Goal: Information Seeking & Learning: Check status

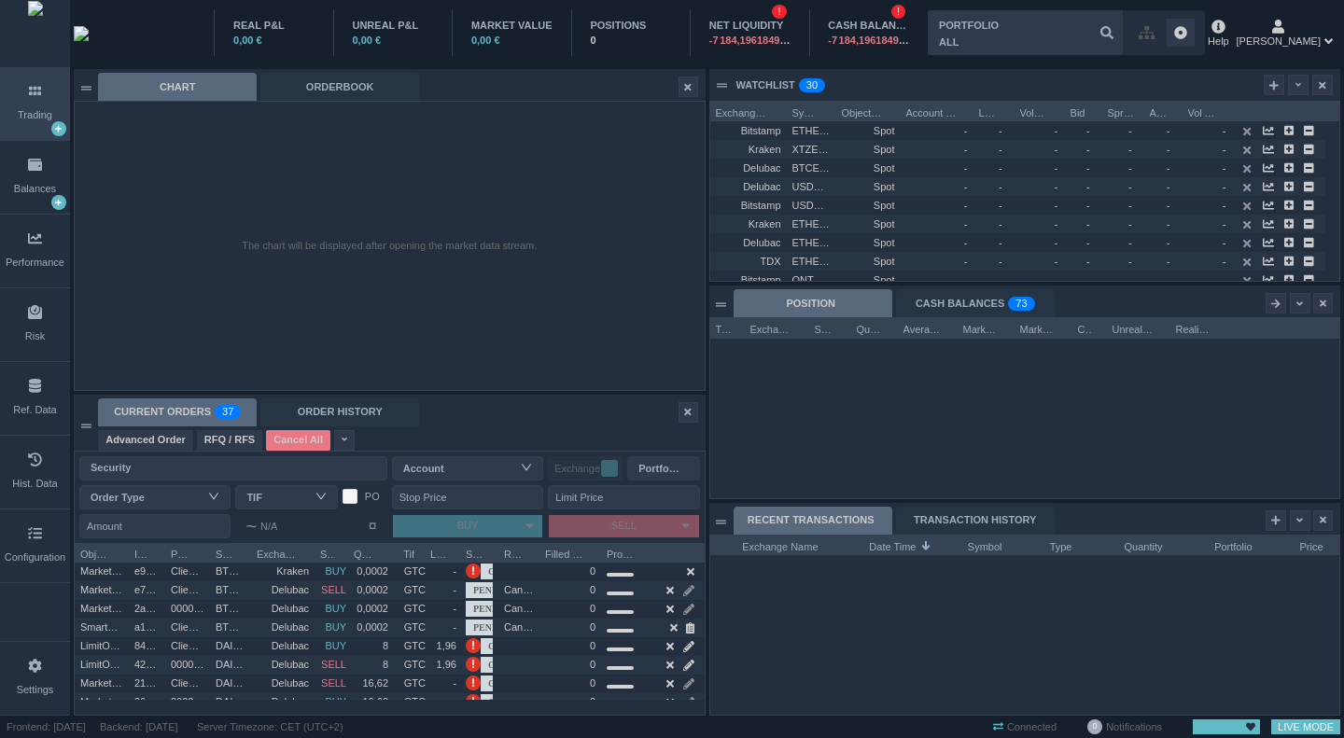
scroll to position [179, 629]
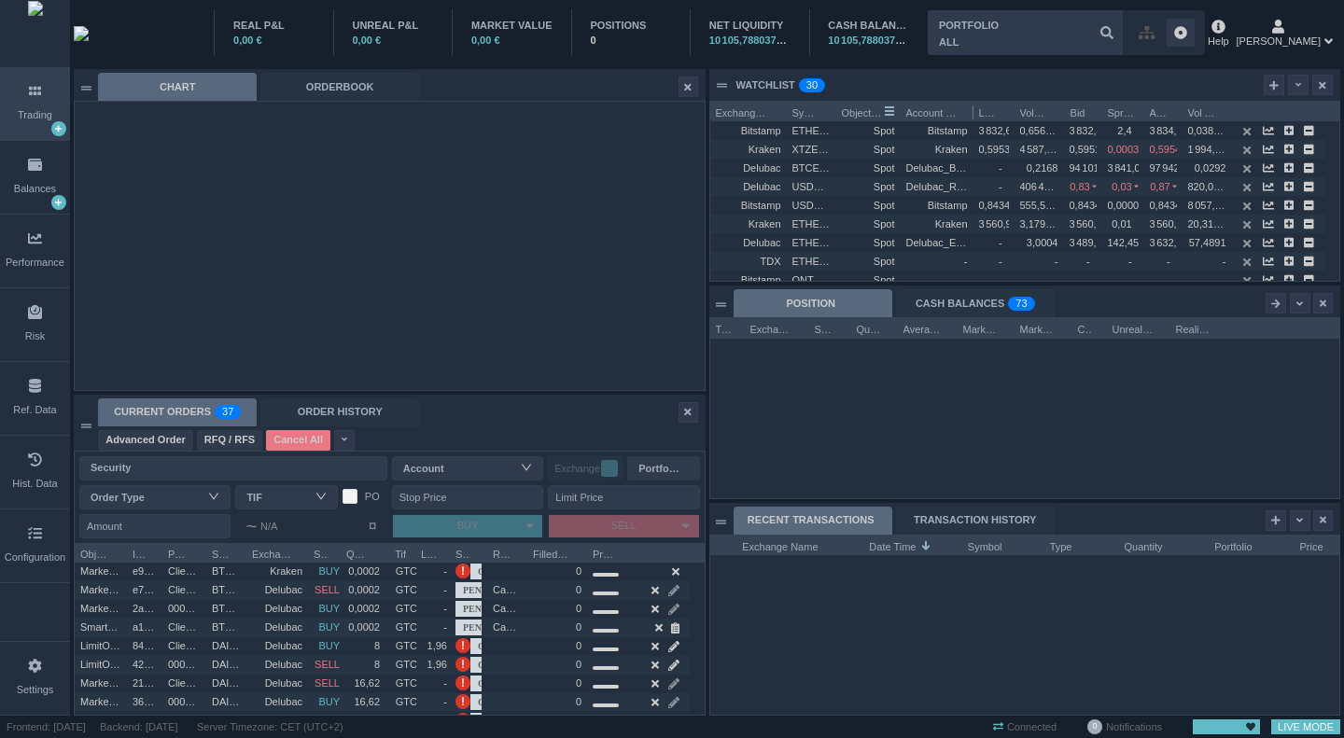
drag, startPoint x: 836, startPoint y: 109, endPoint x: 901, endPoint y: 115, distance: 65.6
click at [900, 115] on div "Exchange Name Symbol Object Type Account Name Last Vol Bid Bid Spread" at bounding box center [1017, 111] width 615 height 19
drag, startPoint x: 836, startPoint y: 111, endPoint x: 880, endPoint y: 115, distance: 45.0
click at [880, 115] on div "Exchange Name Symbol Object Type Account Name Last Vol Bid Bid Spread" at bounding box center [1017, 111] width 615 height 19
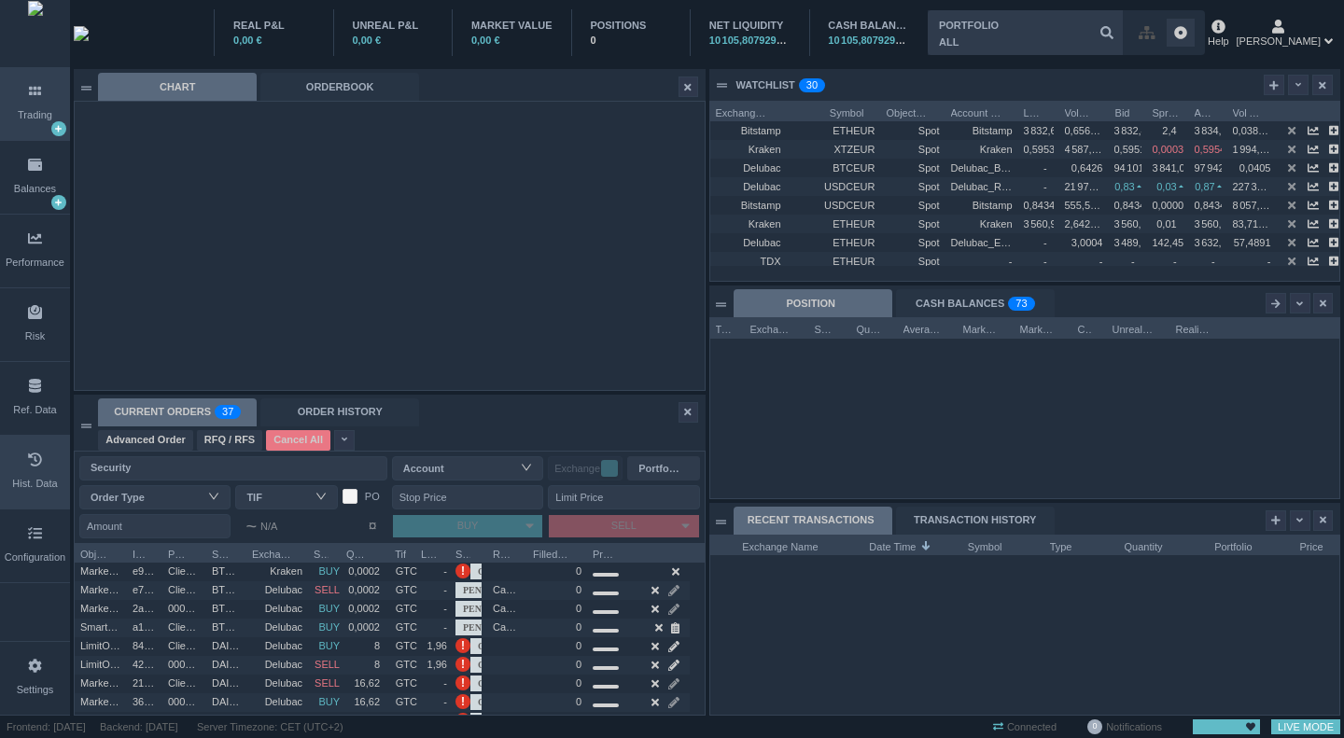
click at [30, 495] on div "Hist. Data" at bounding box center [35, 472] width 70 height 73
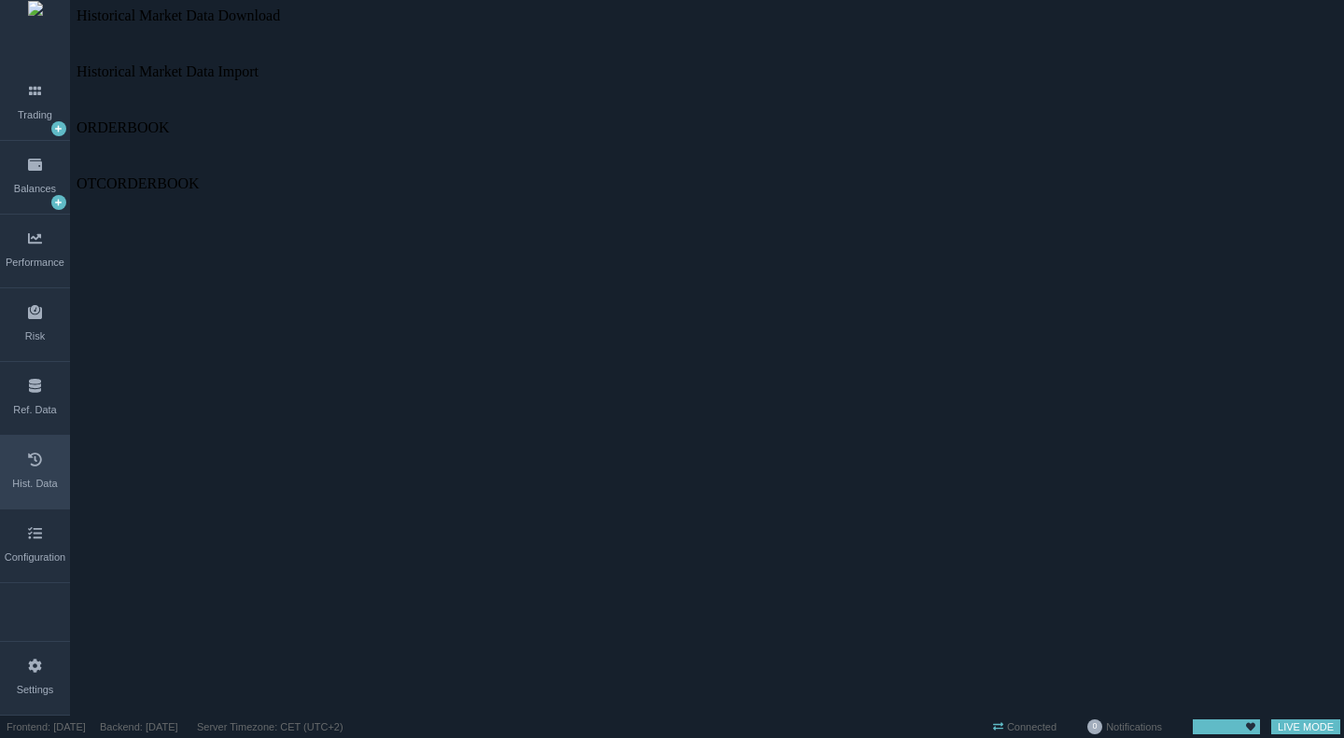
scroll to position [0, 0]
click at [157, 119] on span "ORDERBOOK" at bounding box center [123, 127] width 93 height 16
click at [77, 119] on span at bounding box center [77, 119] width 0 height 0
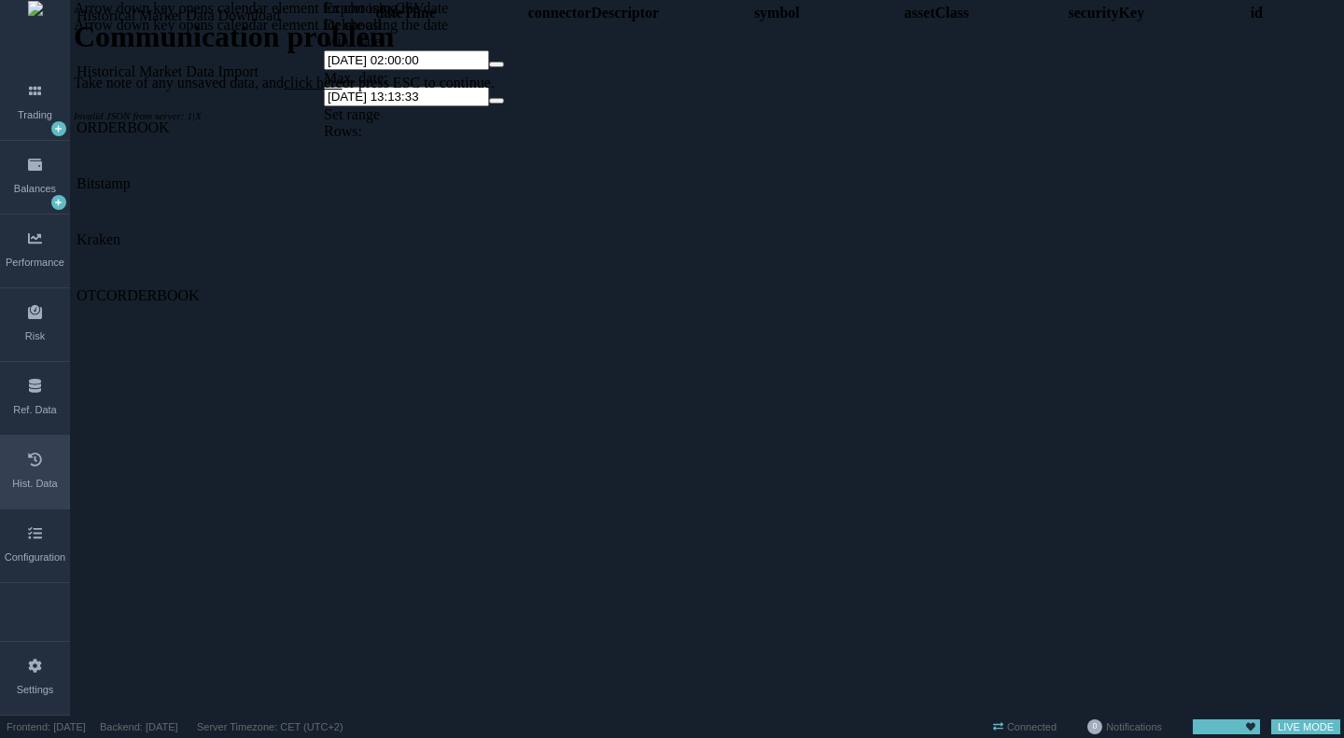
click at [77, 232] on span at bounding box center [77, 232] width 0 height 0
click at [120, 232] on span "Kraken" at bounding box center [99, 240] width 44 height 16
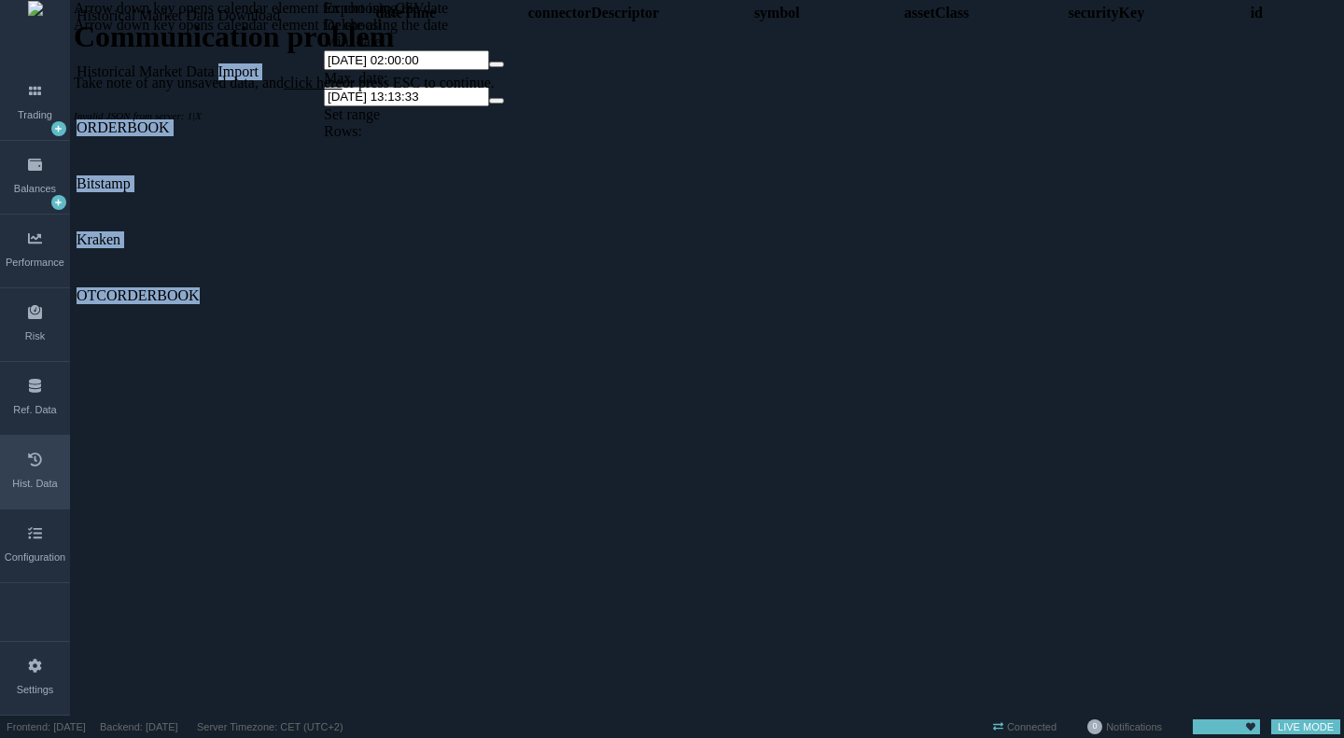
drag, startPoint x: 141, startPoint y: 130, endPoint x: 123, endPoint y: 121, distance: 19.6
click at [120, 232] on span "Kraken" at bounding box center [99, 240] width 44 height 16
click at [77, 232] on span at bounding box center [77, 232] width 0 height 0
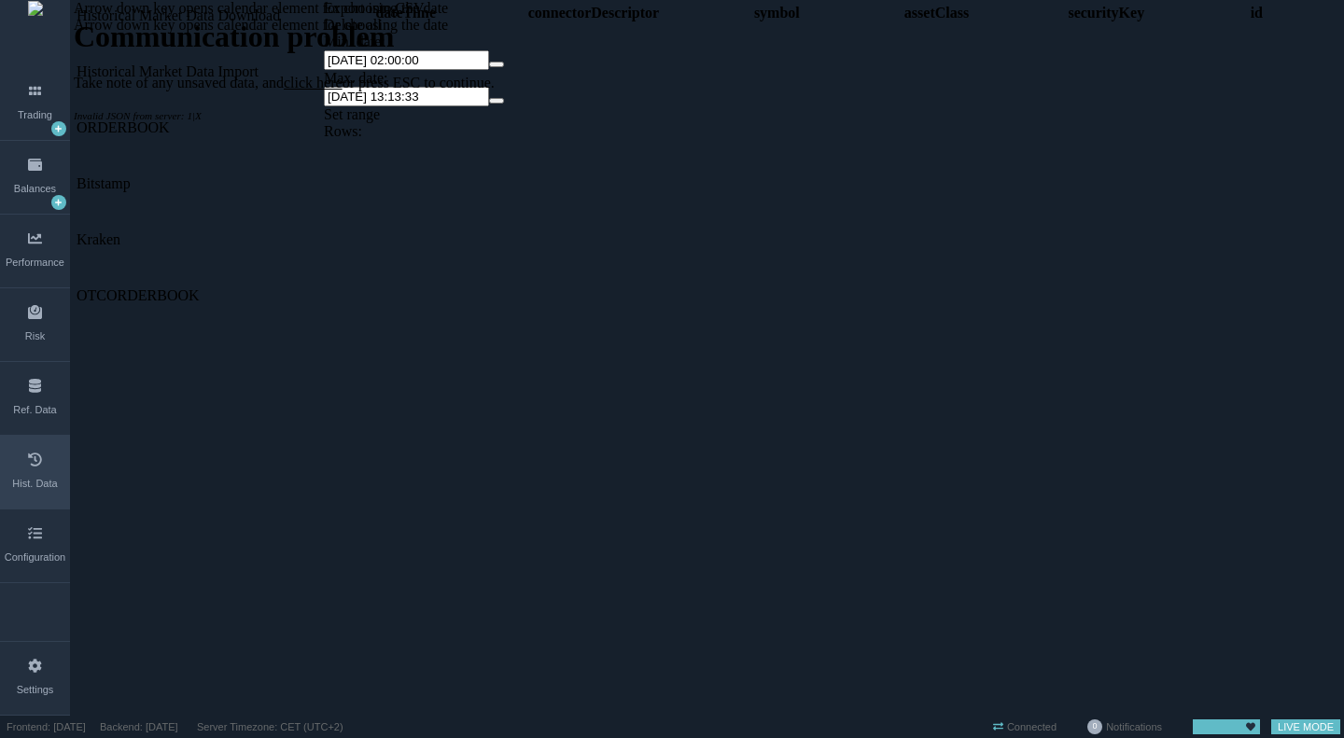
click at [204, 246] on div "Historical Market Data Download Historical Market Data Import ORDERBOOK Bitstam…" at bounding box center [198, 348] width 249 height 697
click at [31, 197] on div "Balances" at bounding box center [35, 189] width 42 height 16
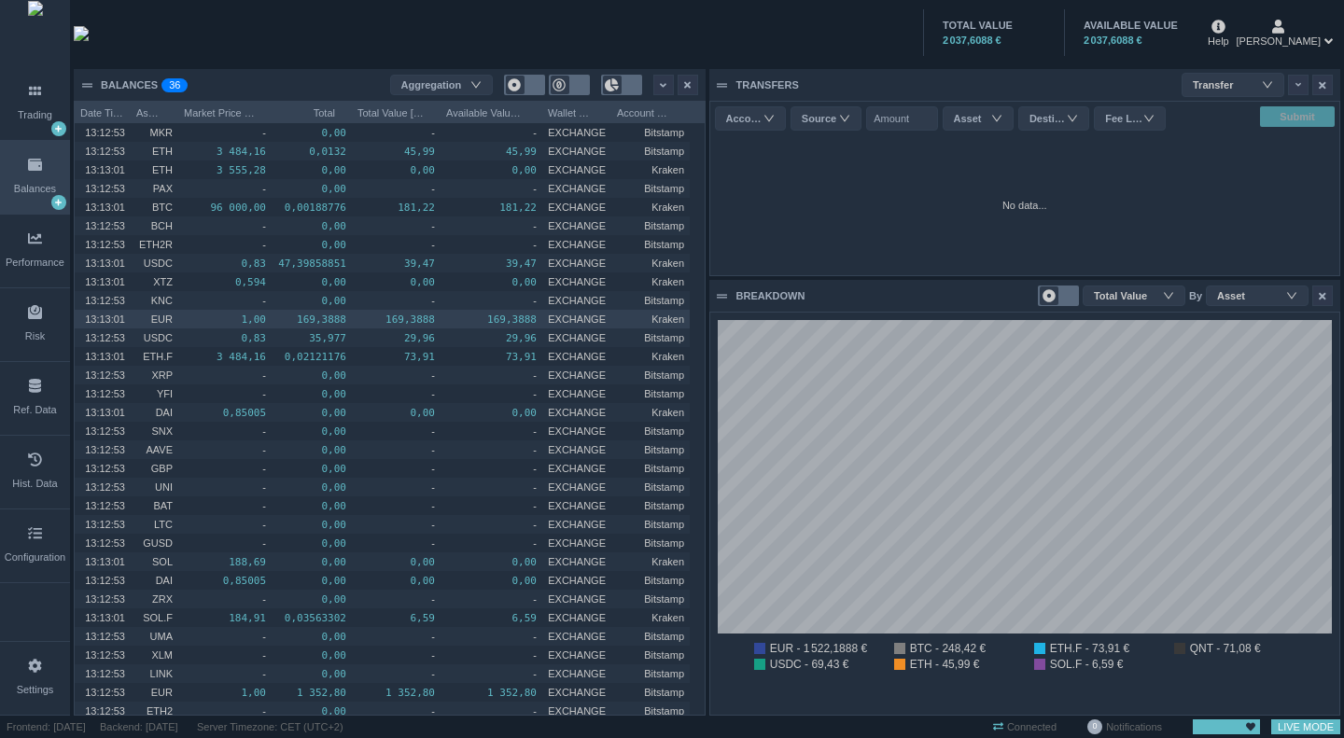
scroll to position [402, 629]
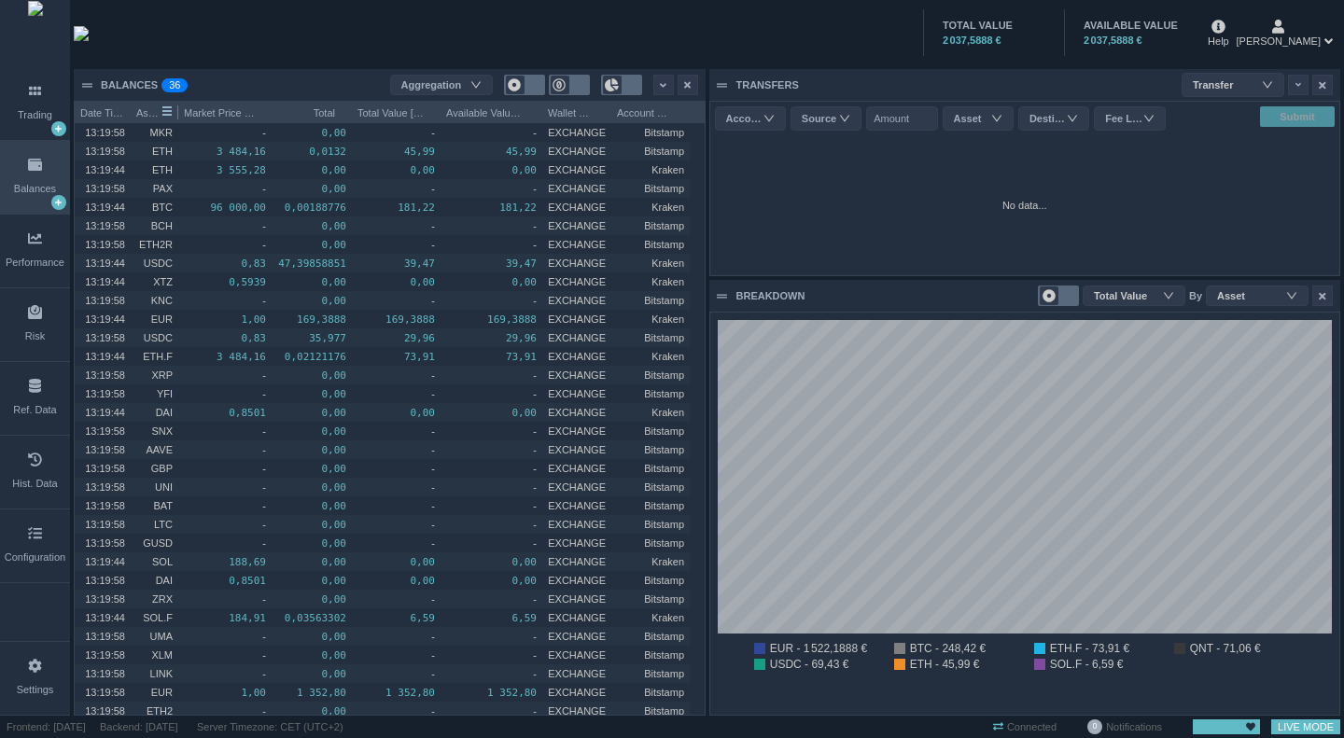
click at [151, 116] on span "Asset" at bounding box center [148, 111] width 25 height 19
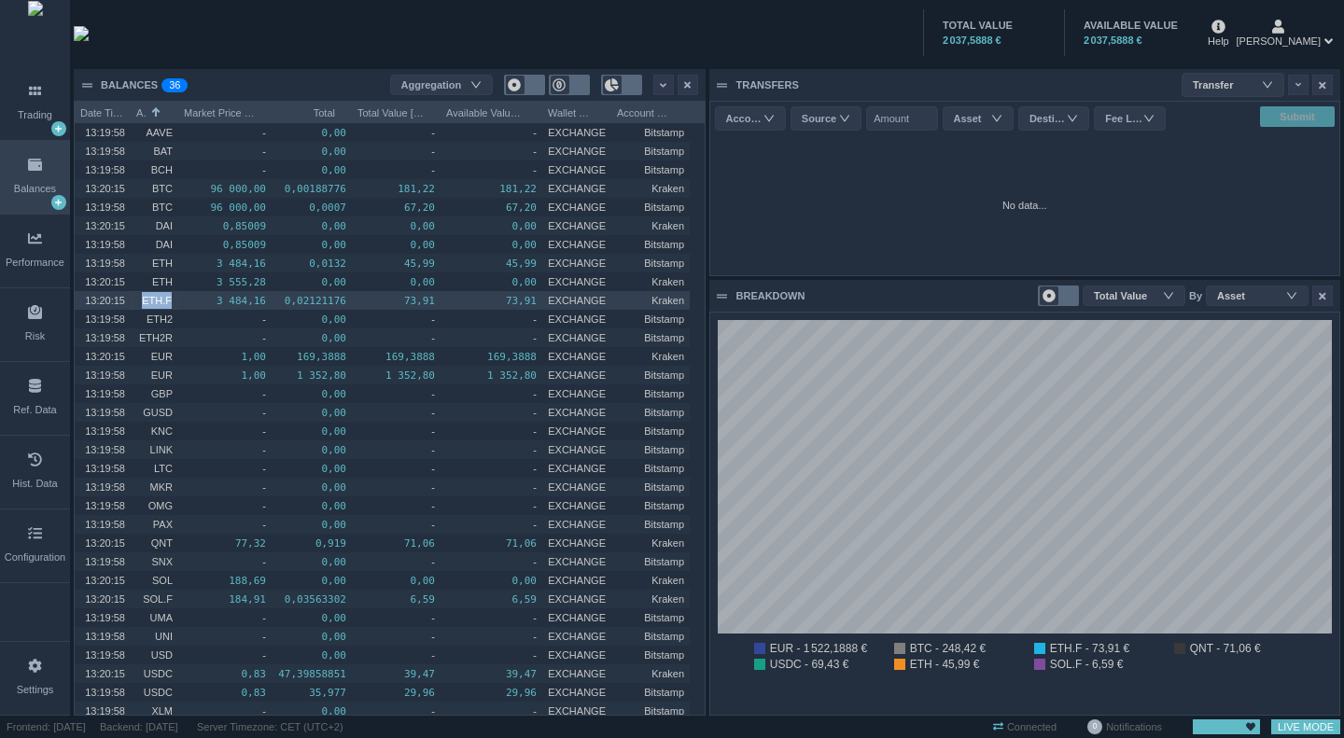
drag, startPoint x: 146, startPoint y: 304, endPoint x: 176, endPoint y: 304, distance: 29.9
click at [176, 304] on div "ETH.F" at bounding box center [155, 300] width 48 height 19
drag, startPoint x: 164, startPoint y: 303, endPoint x: 139, endPoint y: 298, distance: 25.8
click at [139, 298] on span "ETH.F" at bounding box center [154, 300] width 35 height 21
click at [108, 295] on span "13:20:15" at bounding box center [105, 300] width 40 height 11
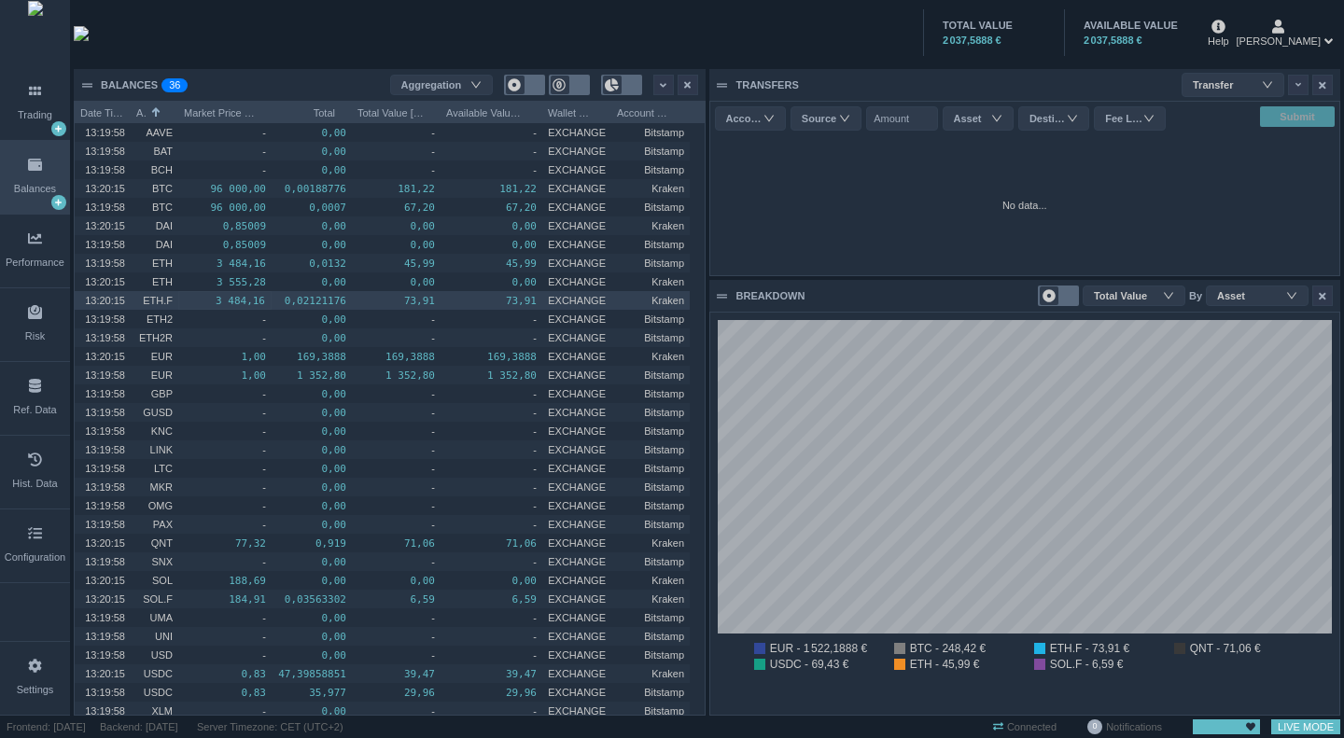
click at [197, 297] on pre "3 484,16" at bounding box center [225, 300] width 80 height 21
drag, startPoint x: 424, startPoint y: 308, endPoint x: 670, endPoint y: 299, distance: 246.6
click at [426, 308] on pre "73,91" at bounding box center [396, 300] width 77 height 21
click at [673, 299] on span "Kraken" at bounding box center [667, 300] width 33 height 11
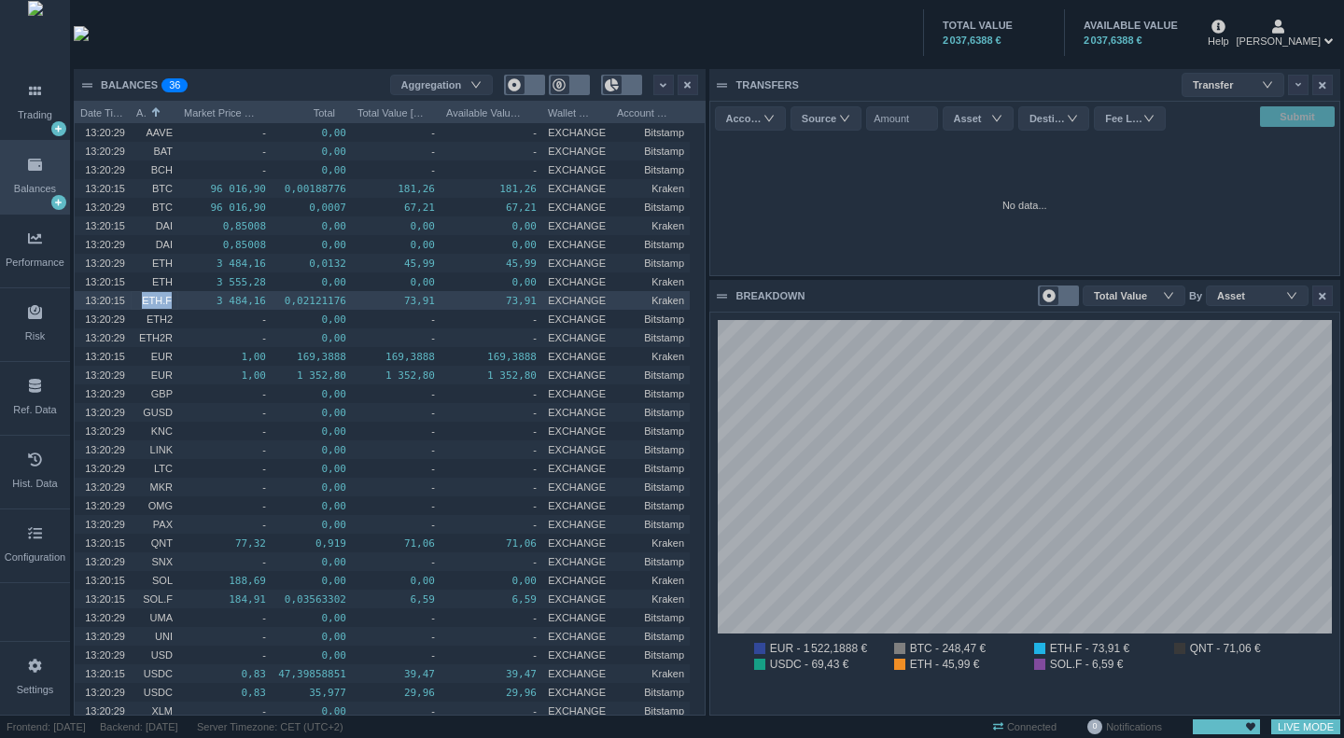
drag, startPoint x: 133, startPoint y: 297, endPoint x: 172, endPoint y: 301, distance: 38.5
click at [172, 301] on div "ETH.F" at bounding box center [155, 300] width 48 height 19
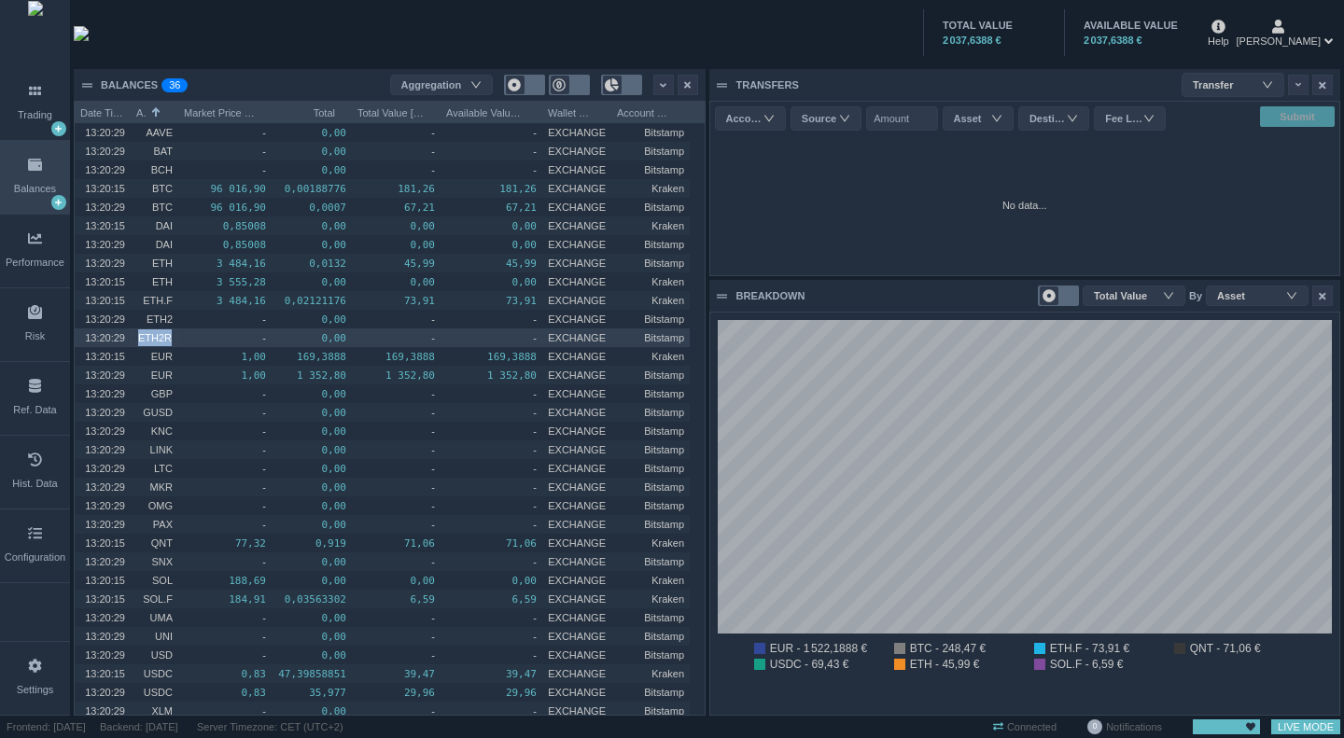
drag, startPoint x: 150, startPoint y: 335, endPoint x: 177, endPoint y: 334, distance: 27.1
click at [177, 334] on div "ETH2R" at bounding box center [155, 338] width 48 height 19
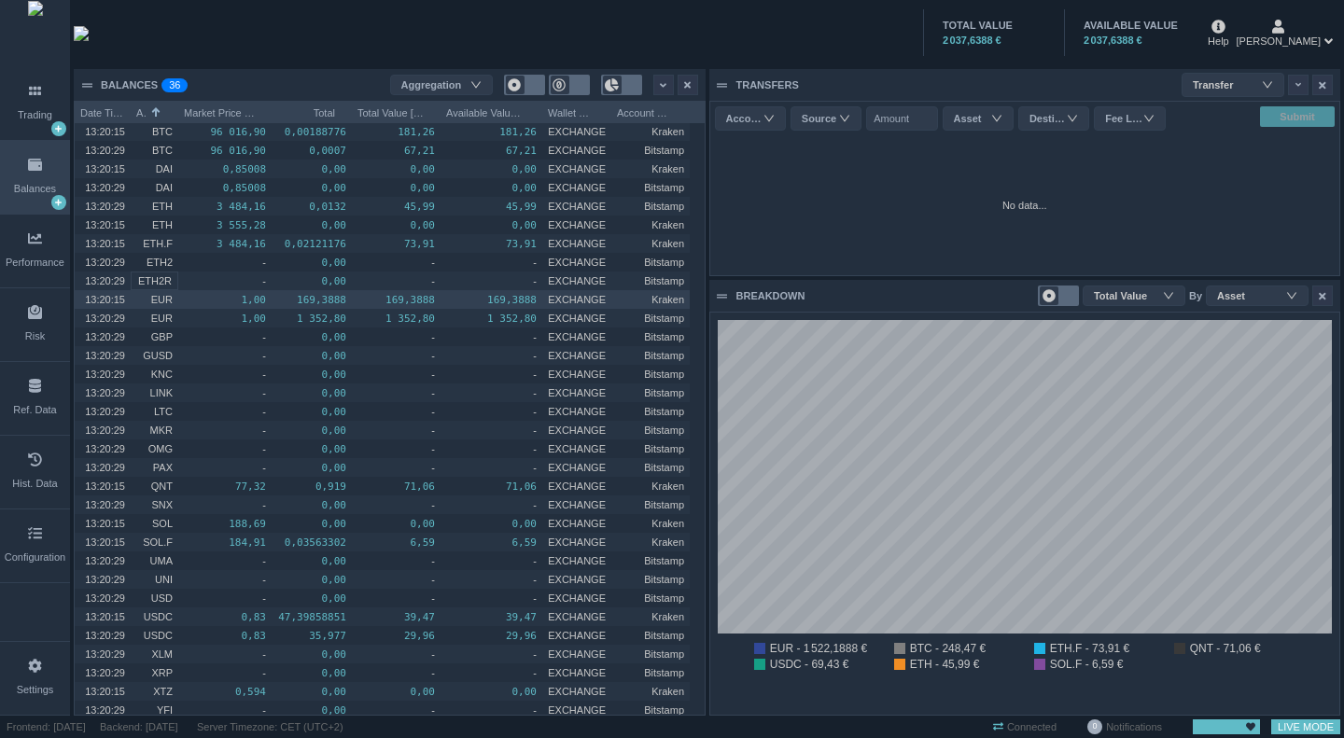
scroll to position [80, 0]
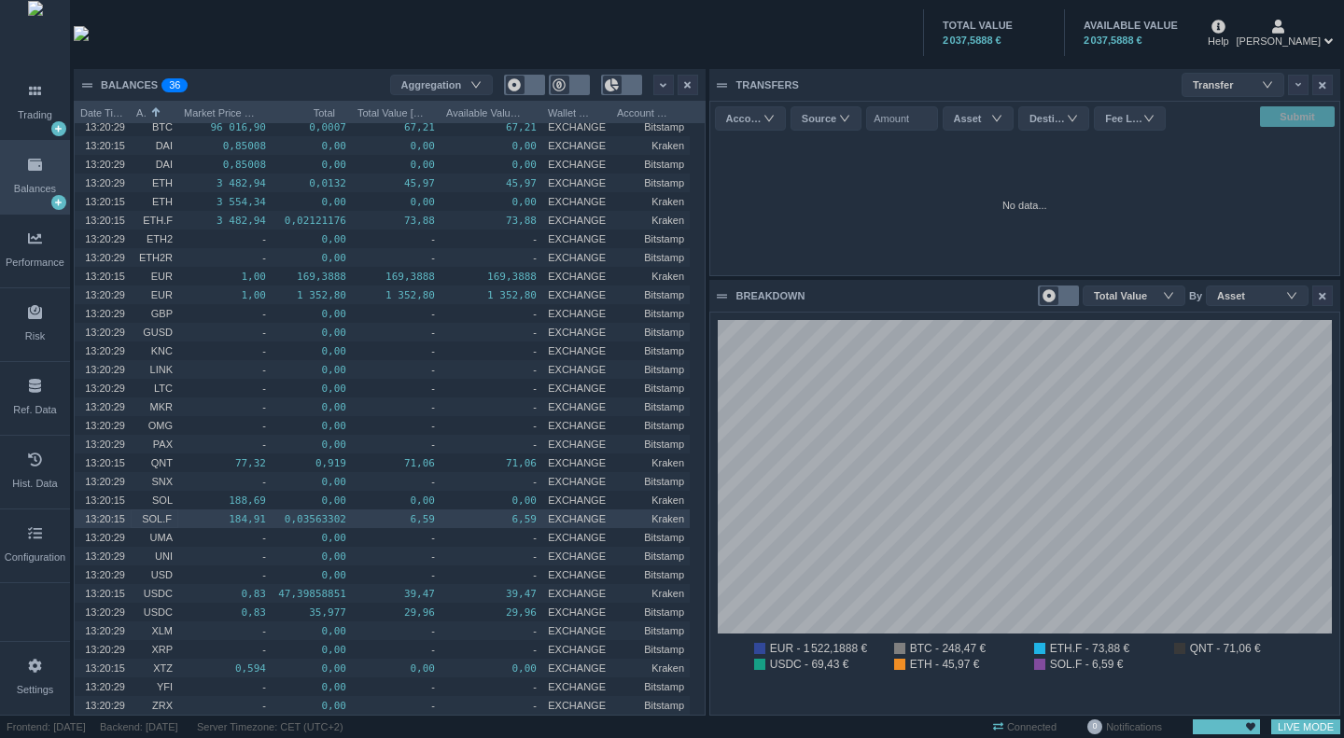
drag, startPoint x: 148, startPoint y: 512, endPoint x: 517, endPoint y: 522, distance: 369.8
click at [517, 522] on div "13:20:15 SOL.F 184,91 0,03563302 6,59 6,59 EXCHANGE Kraken" at bounding box center [382, 519] width 615 height 19
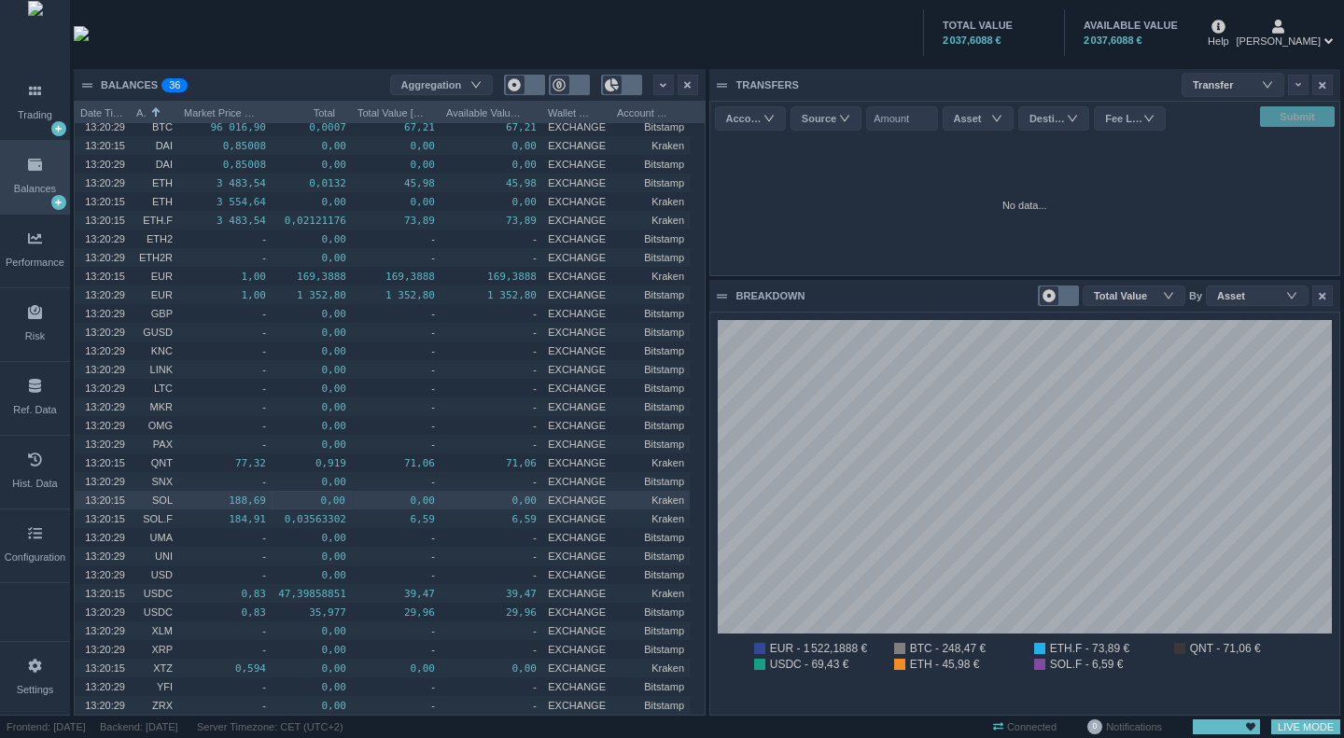
drag, startPoint x: 279, startPoint y: 503, endPoint x: 315, endPoint y: 502, distance: 35.5
click at [315, 502] on pre "0,00" at bounding box center [311, 500] width 67 height 21
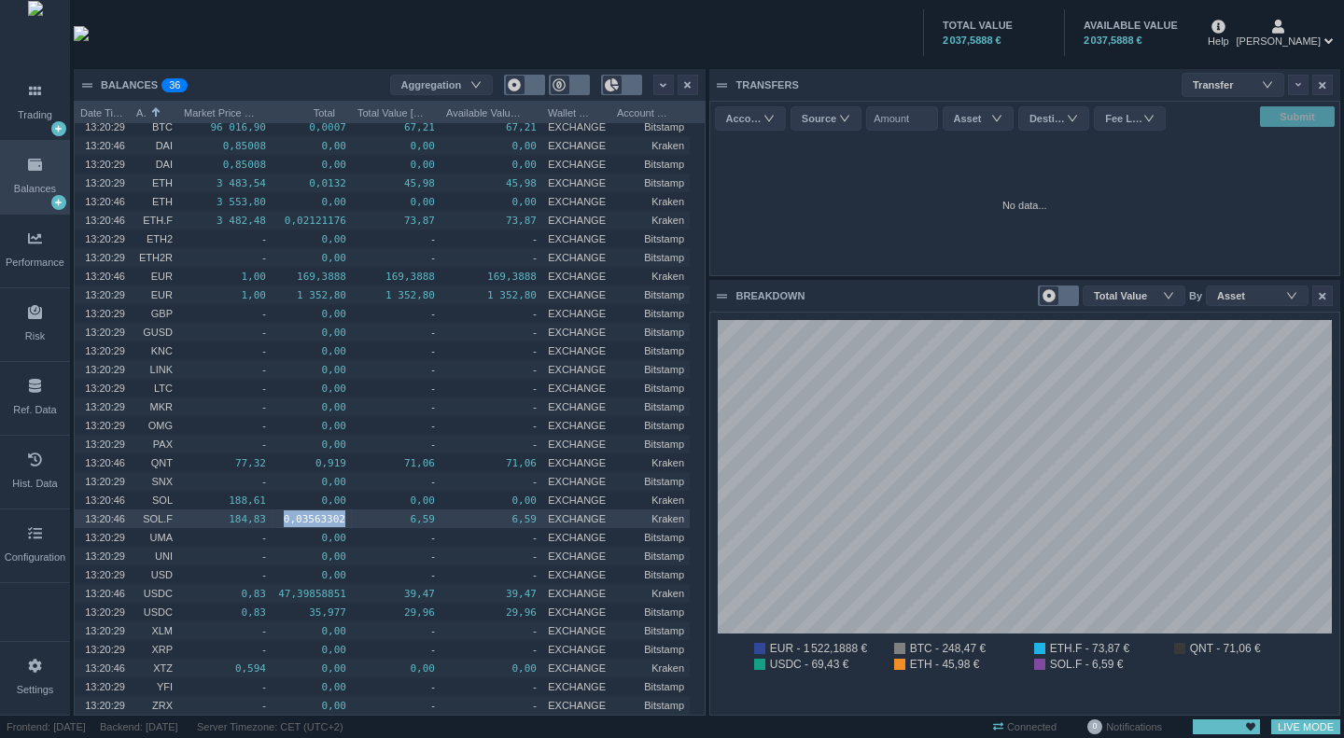
drag, startPoint x: 283, startPoint y: 521, endPoint x: 363, endPoint y: 516, distance: 80.4
click at [363, 516] on div "13:20:46 SOL.F 184,83 0,03563302 6,59 6,59 EXCHANGE Kraken" at bounding box center [382, 519] width 615 height 19
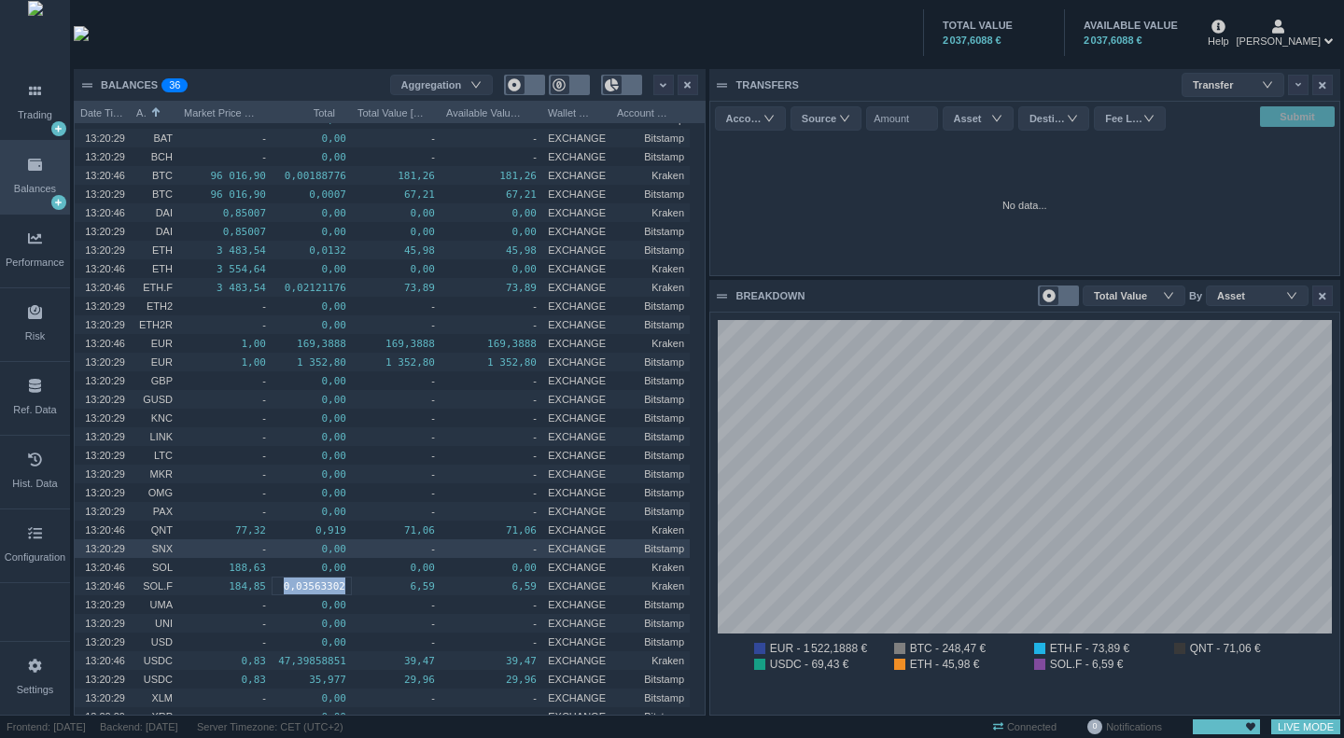
scroll to position [0, 0]
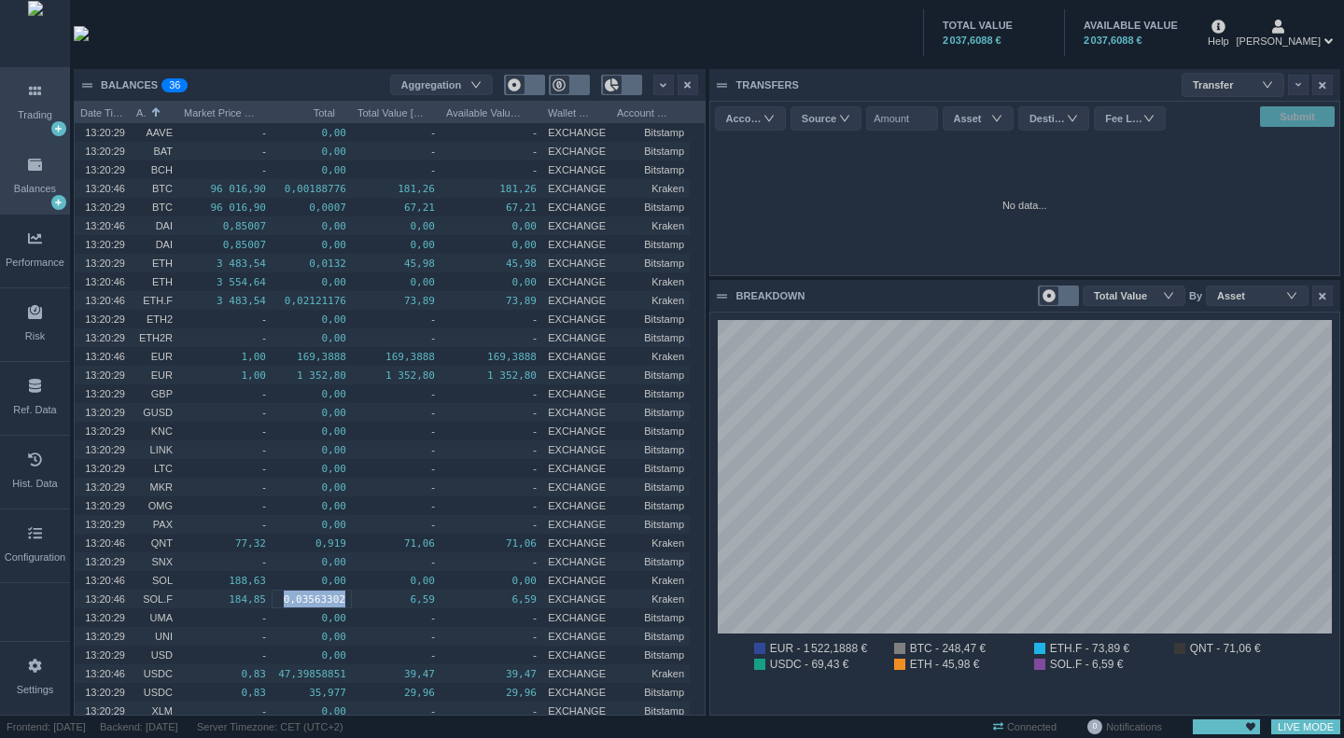
click at [35, 103] on div "Trading" at bounding box center [35, 103] width 70 height 73
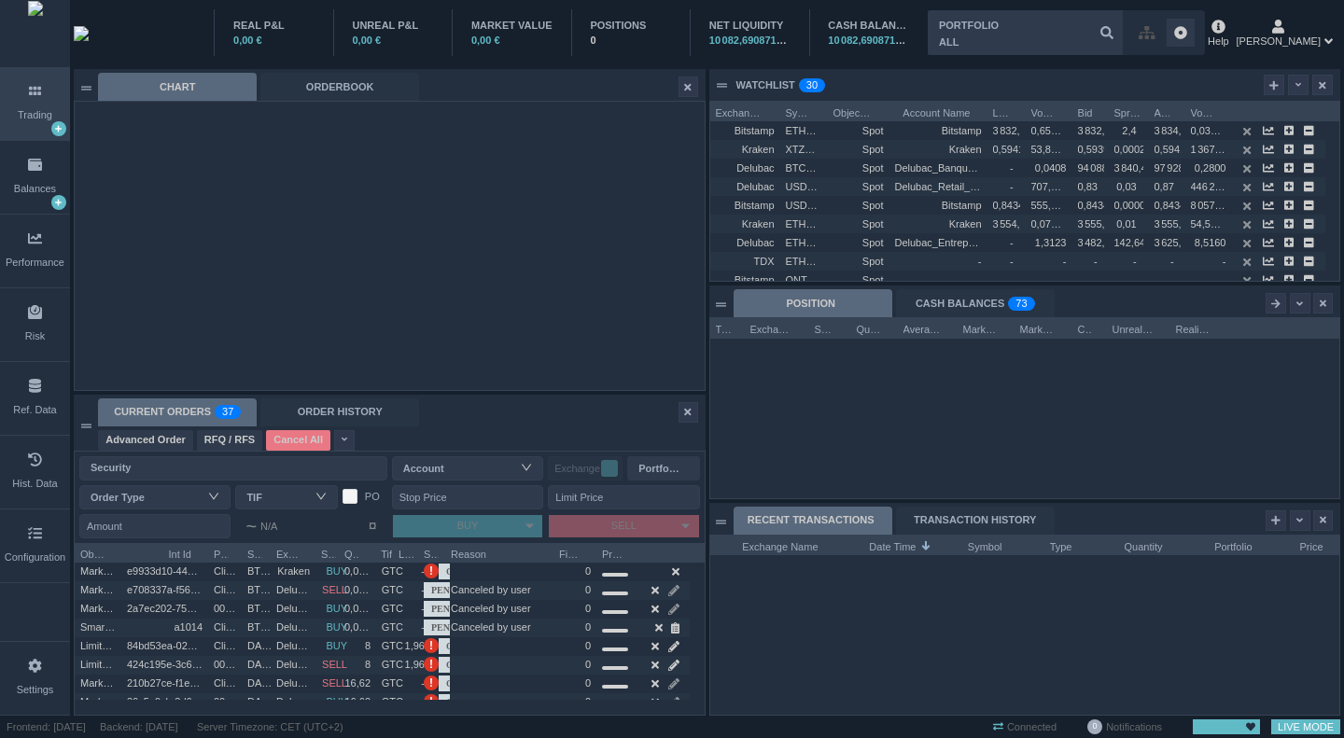
scroll to position [179, 629]
click at [988, 46] on input "text" at bounding box center [1025, 32] width 195 height 45
click at [555, 77] on div "CHART ORDERBOOK" at bounding box center [386, 87] width 577 height 28
click at [1035, 35] on input "text" at bounding box center [1025, 32] width 195 height 45
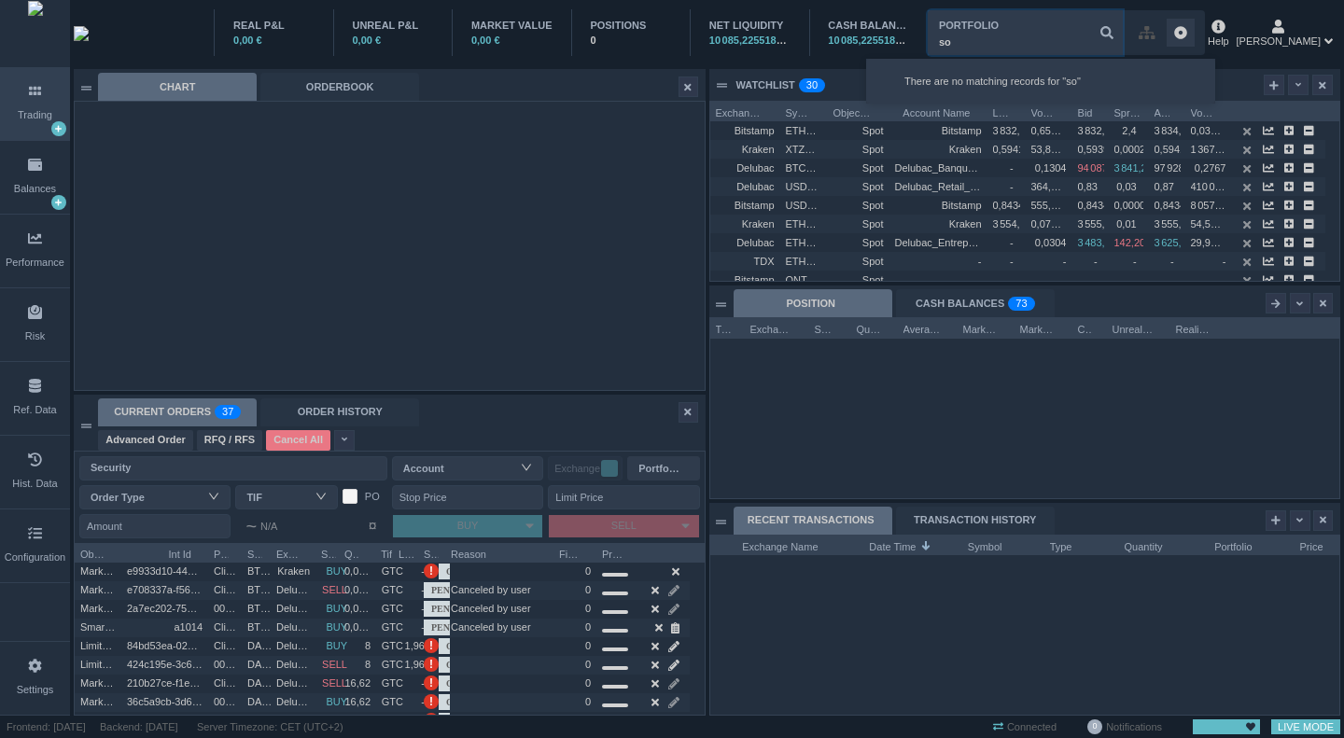
type input "sol"
click at [509, 89] on div "CHART ORDERBOOK" at bounding box center [386, 87] width 577 height 28
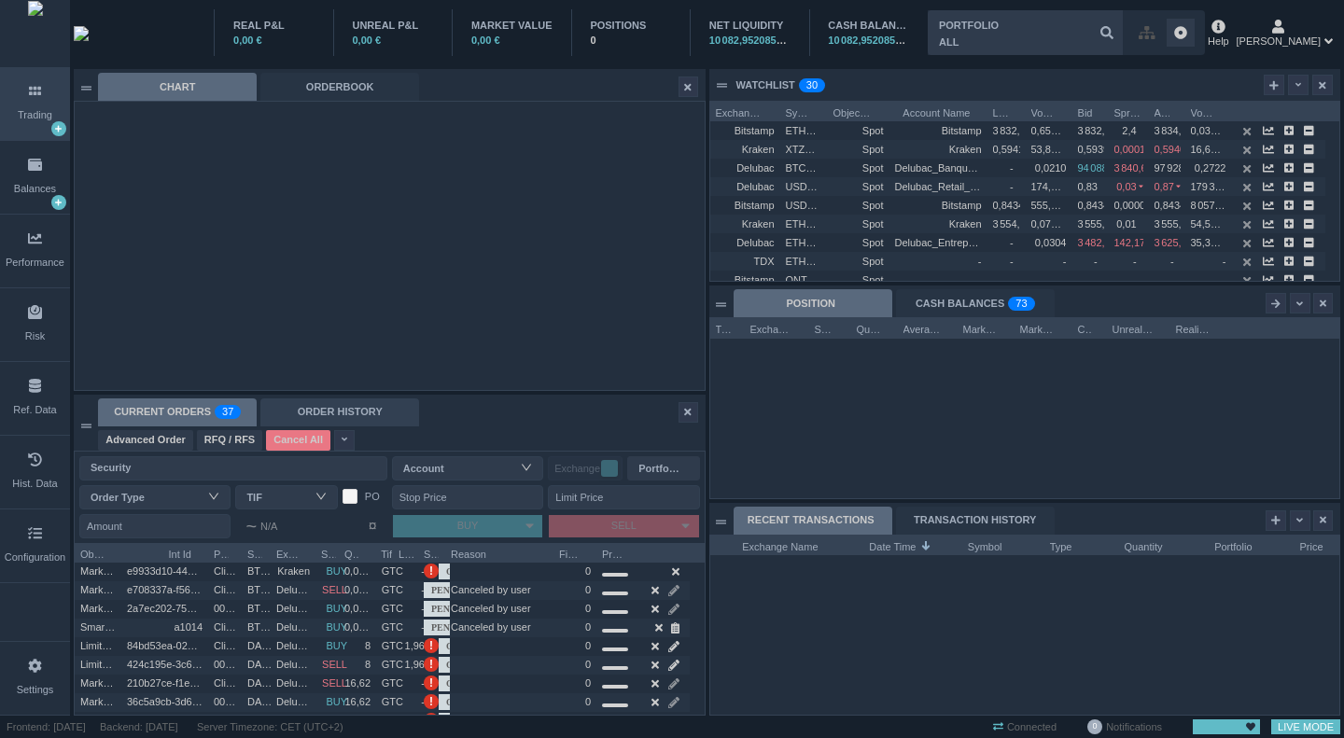
click at [344, 408] on div "ORDER HISTORY" at bounding box center [339, 413] width 159 height 28
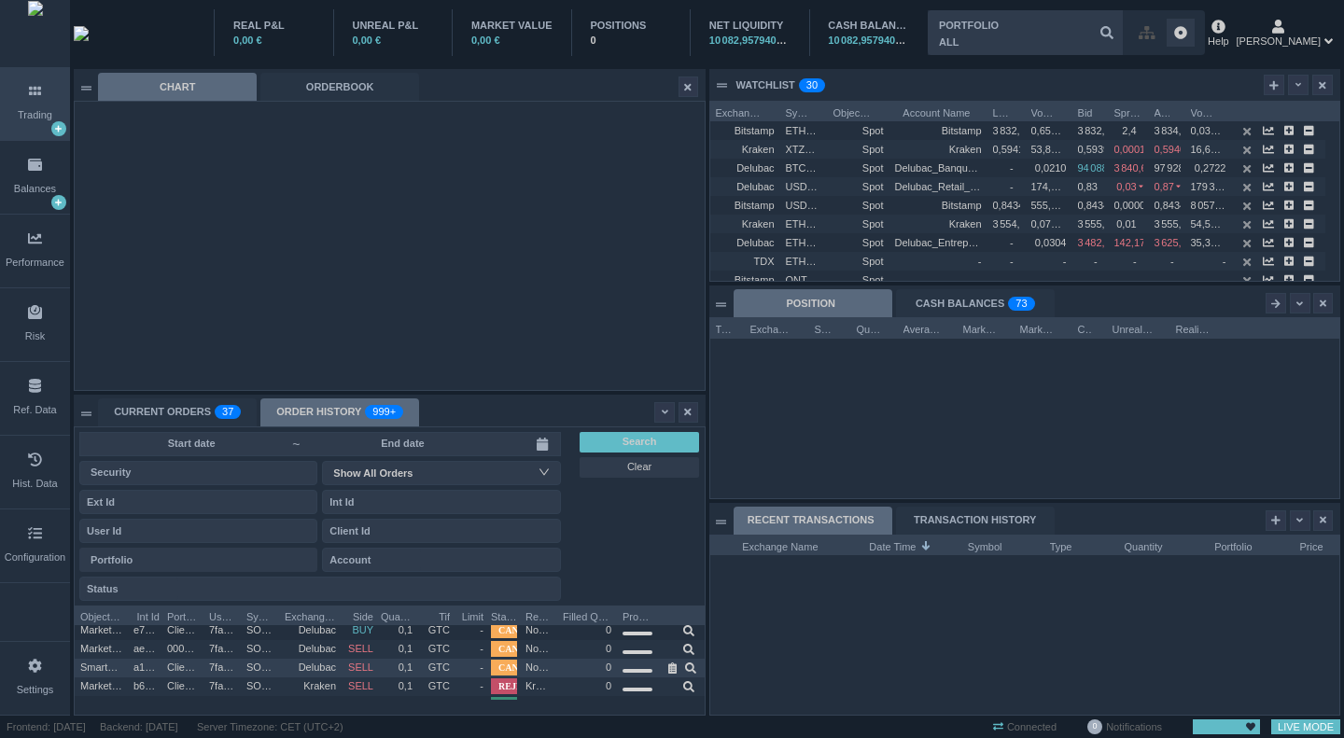
scroll to position [0, 0]
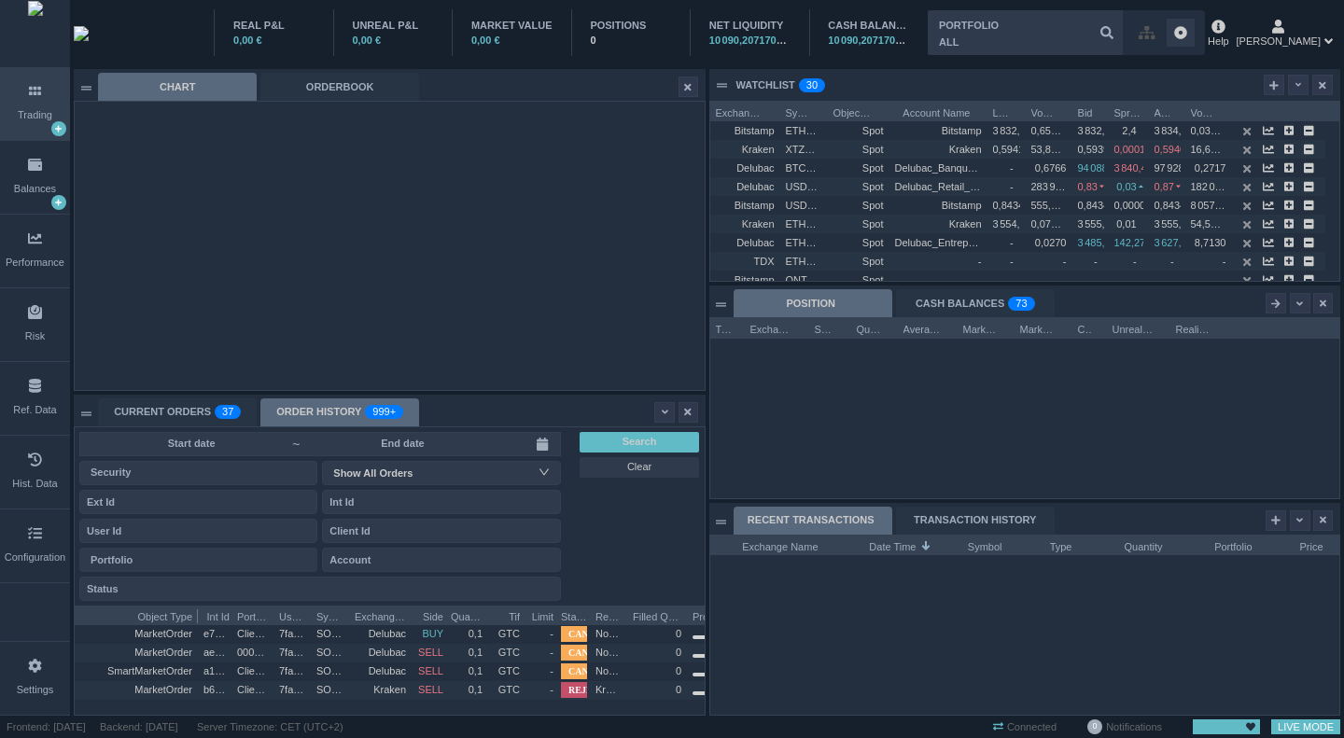
drag, startPoint x: 127, startPoint y: 615, endPoint x: 208, endPoint y: 618, distance: 81.3
click at [202, 618] on div at bounding box center [197, 615] width 7 height 19
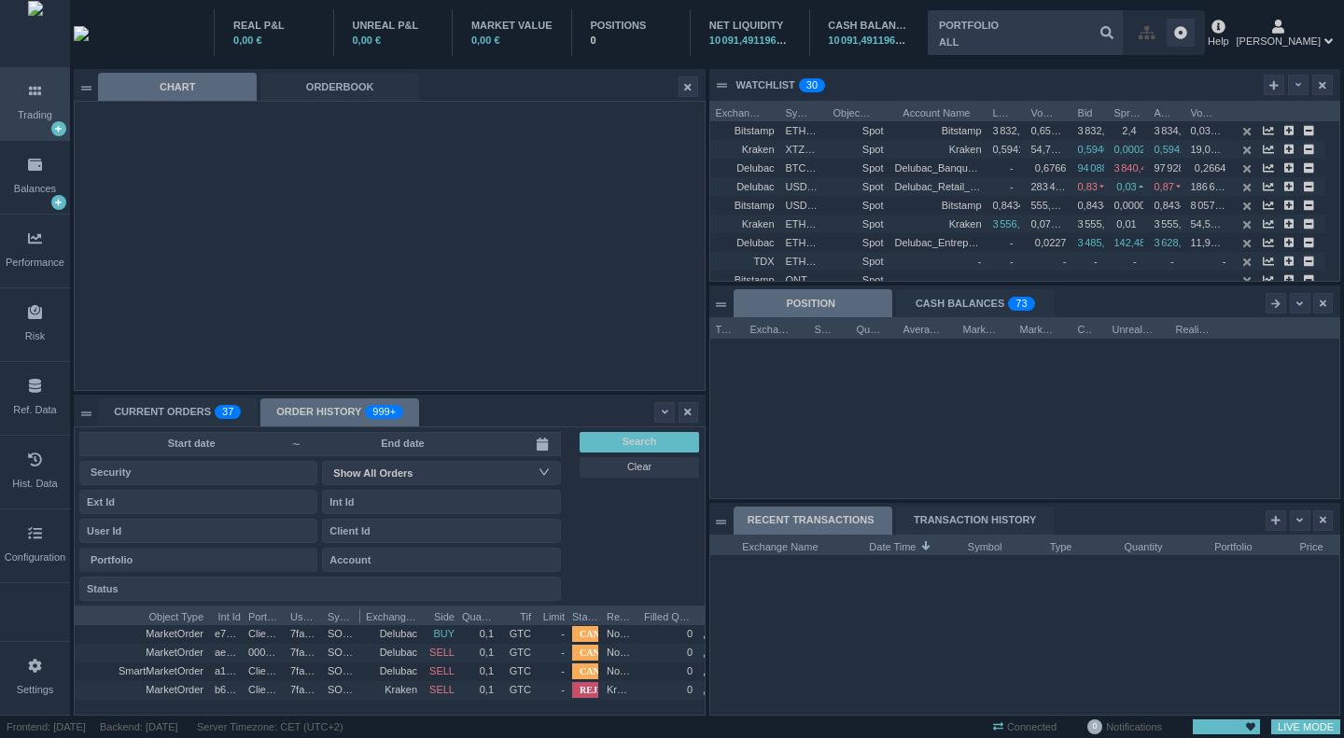
drag, startPoint x: 359, startPoint y: 615, endPoint x: 431, endPoint y: 622, distance: 72.2
click at [364, 622] on div at bounding box center [360, 615] width 7 height 19
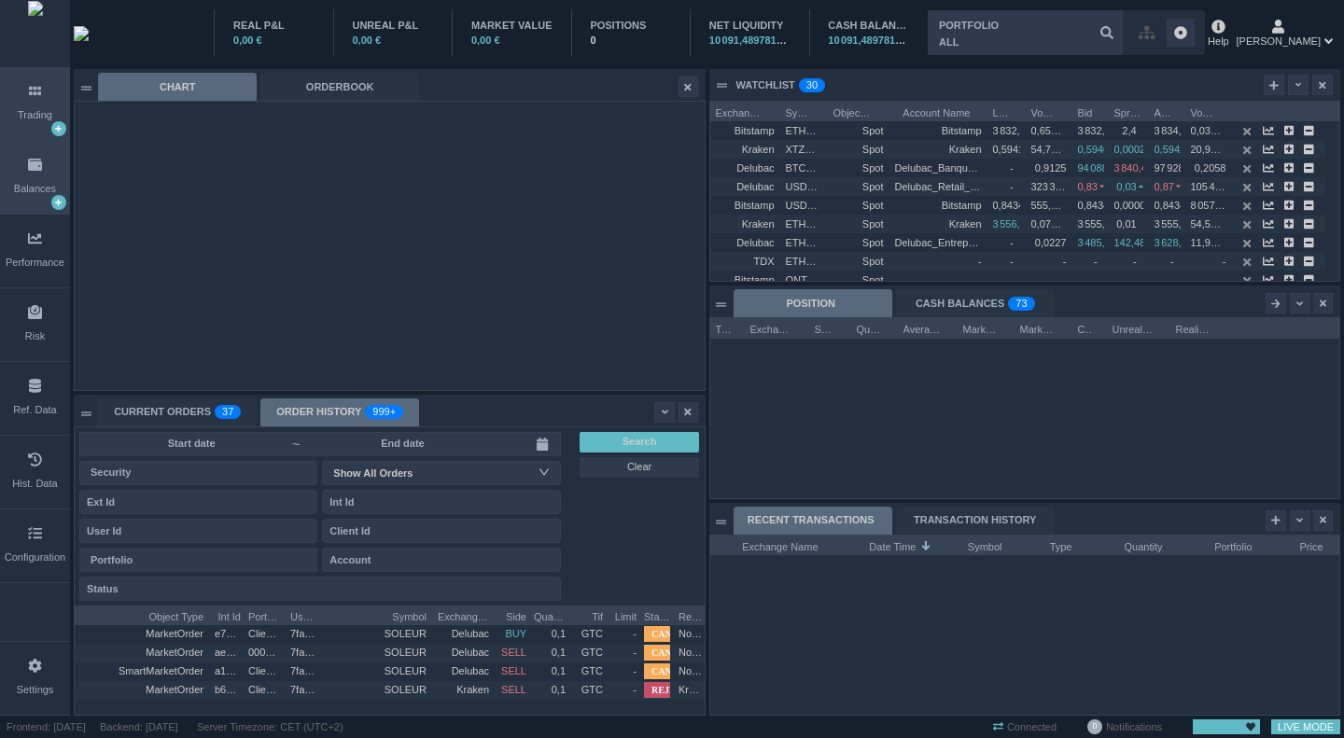
click at [61, 185] on div "Balances" at bounding box center [35, 177] width 70 height 73
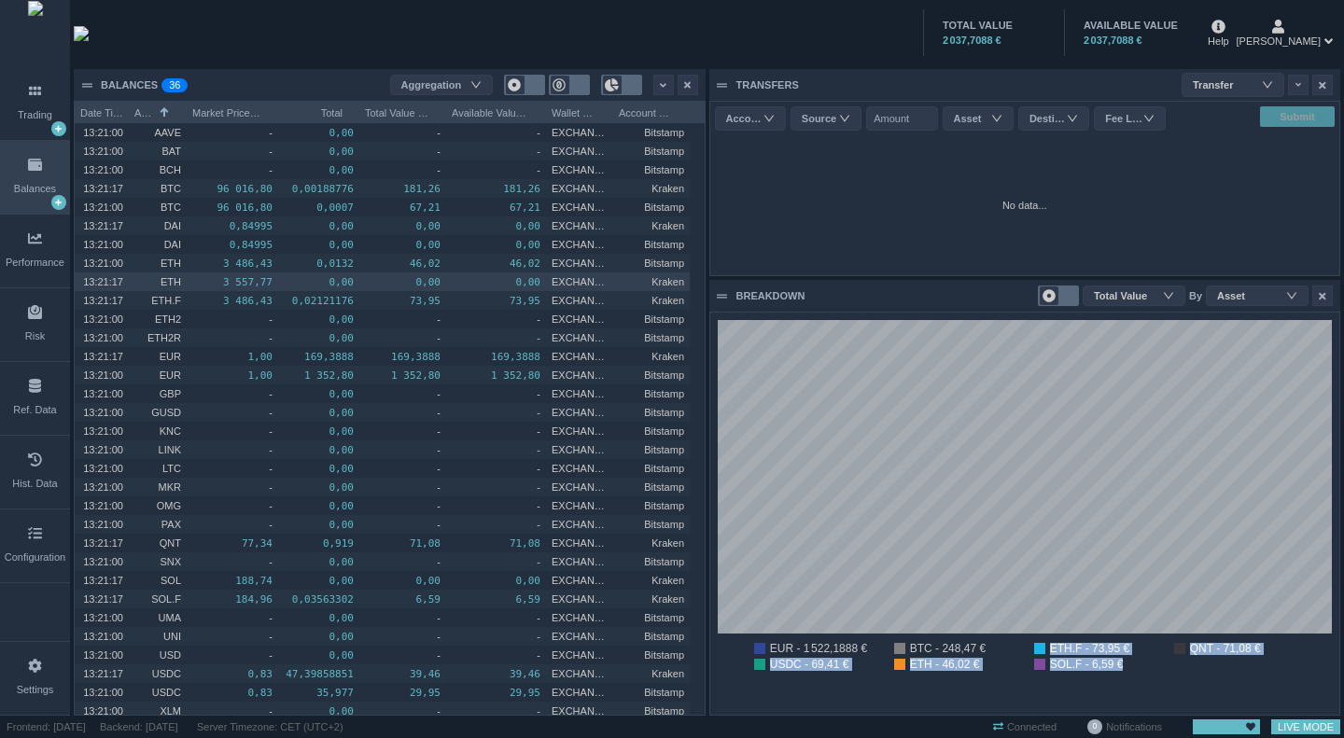
drag, startPoint x: 1052, startPoint y: 653, endPoint x: 1129, endPoint y: 660, distance: 76.9
click at [1122, 669] on ul "EUR - 1 522,1888 € BTC - 248,47 € ETH.F - 73,95 € QNT - 71,08 € USDC - 69,41 € …" at bounding box center [1025, 659] width 615 height 32
click at [1129, 660] on li "SOL.F - 6,59 €" at bounding box center [1094, 664] width 121 height 11
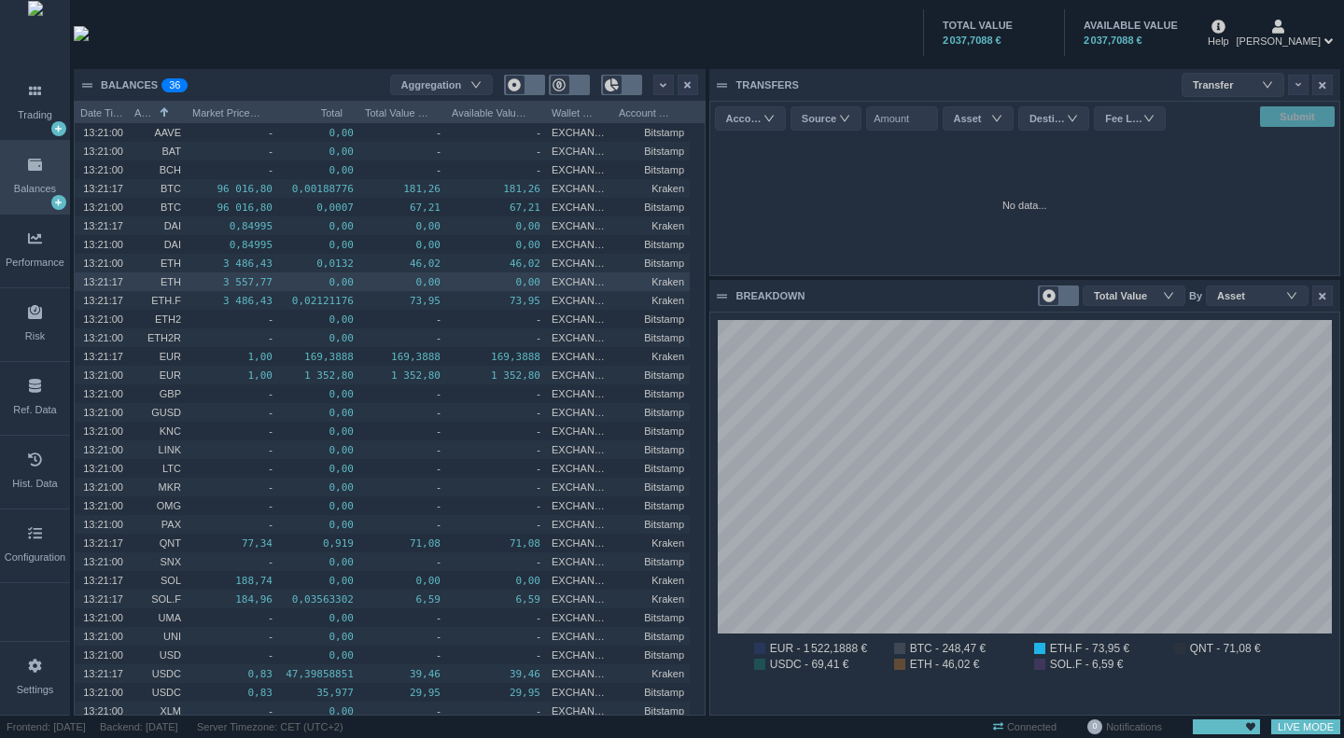
click at [1061, 647] on li "ETH.F - 73,95 €" at bounding box center [1094, 648] width 121 height 11
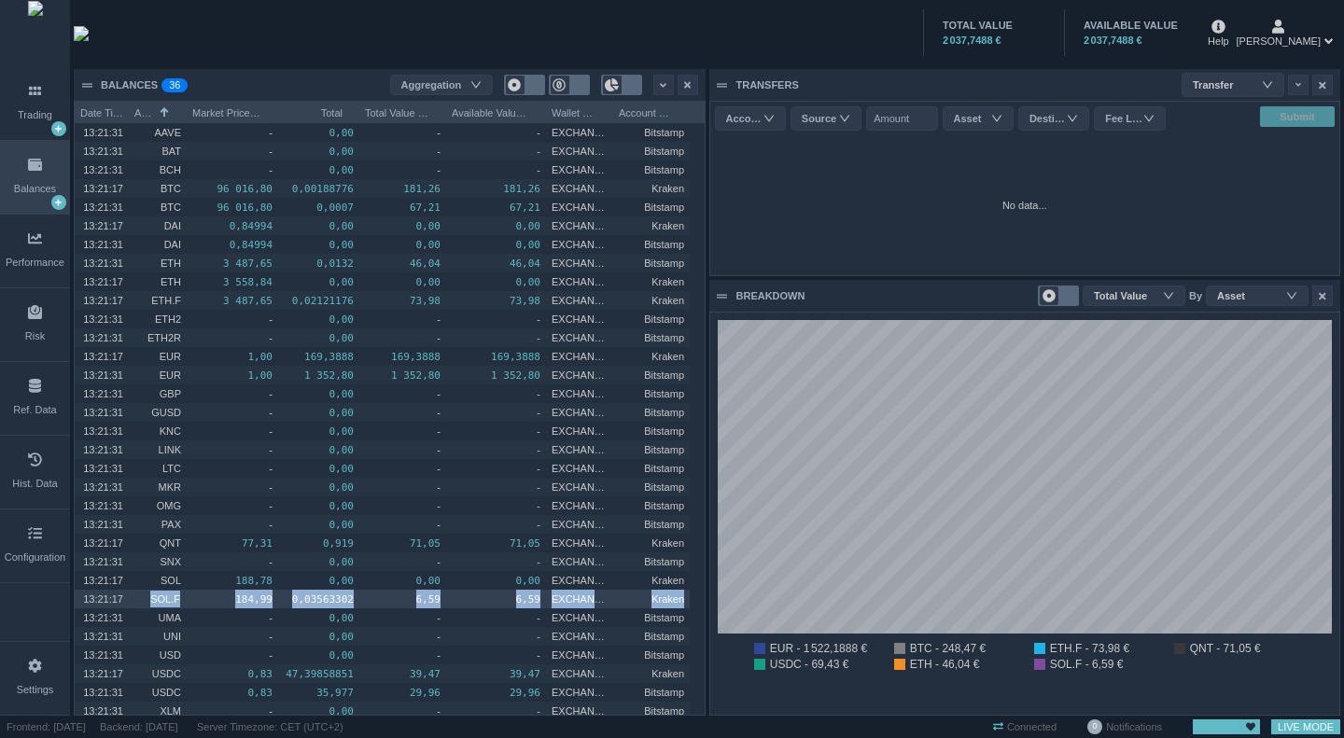
drag, startPoint x: 152, startPoint y: 597, endPoint x: 687, endPoint y: 606, distance: 535.0
click at [687, 606] on div "13:21:17 SOL.F 184,99 0,03563302 6,59 6,59 EXCHANGE Kraken" at bounding box center [382, 599] width 615 height 19
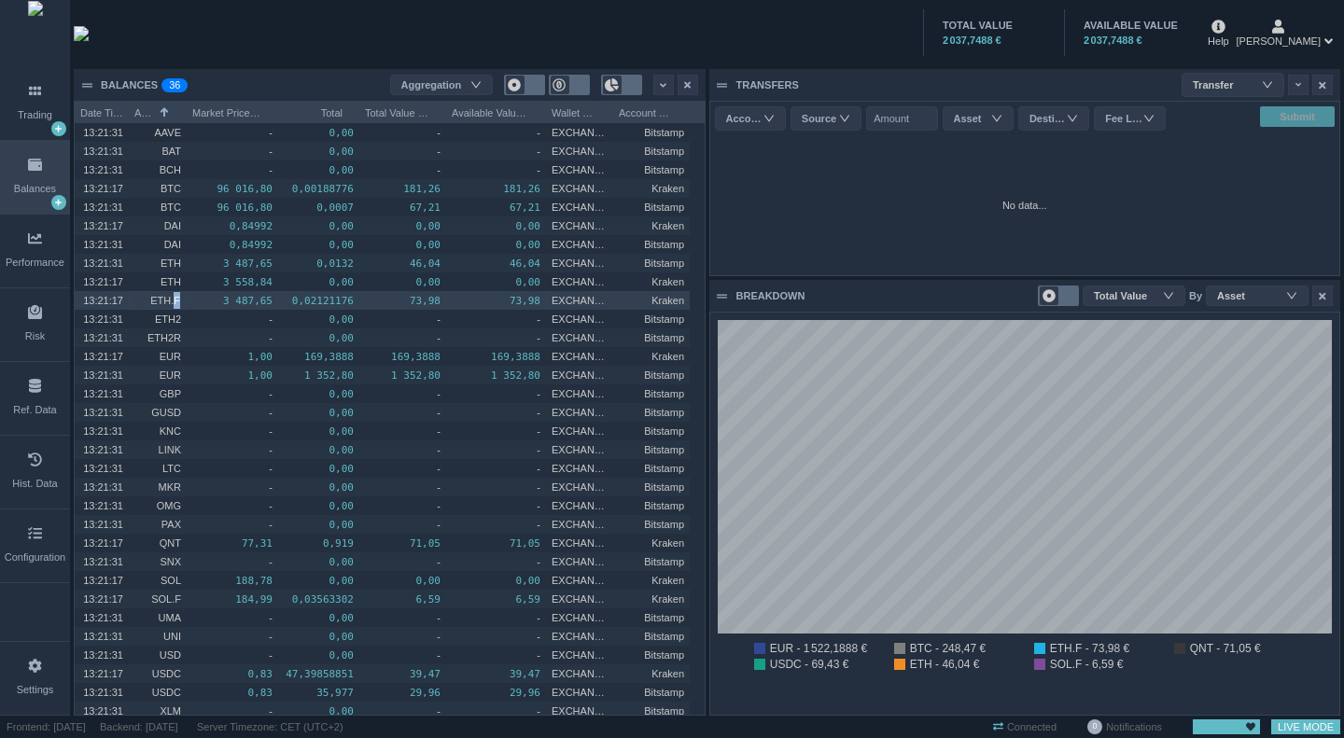
drag, startPoint x: 173, startPoint y: 298, endPoint x: 185, endPoint y: 298, distance: 12.1
click at [185, 298] on div "ETH.F" at bounding box center [158, 300] width 58 height 19
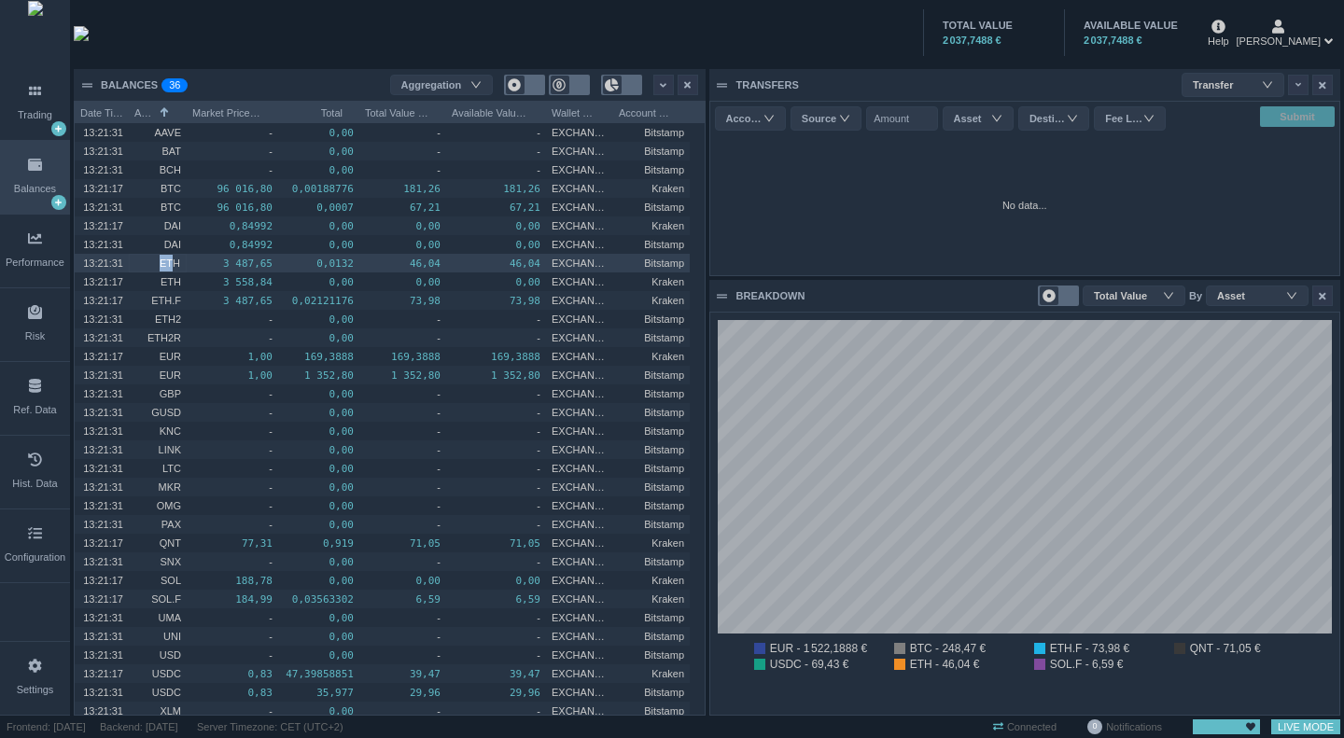
click at [213, 271] on div "13:21:31 ETH 3 487,65 0,0132 46,04 46,04 EXCHANGE Bitstamp" at bounding box center [382, 263] width 615 height 19
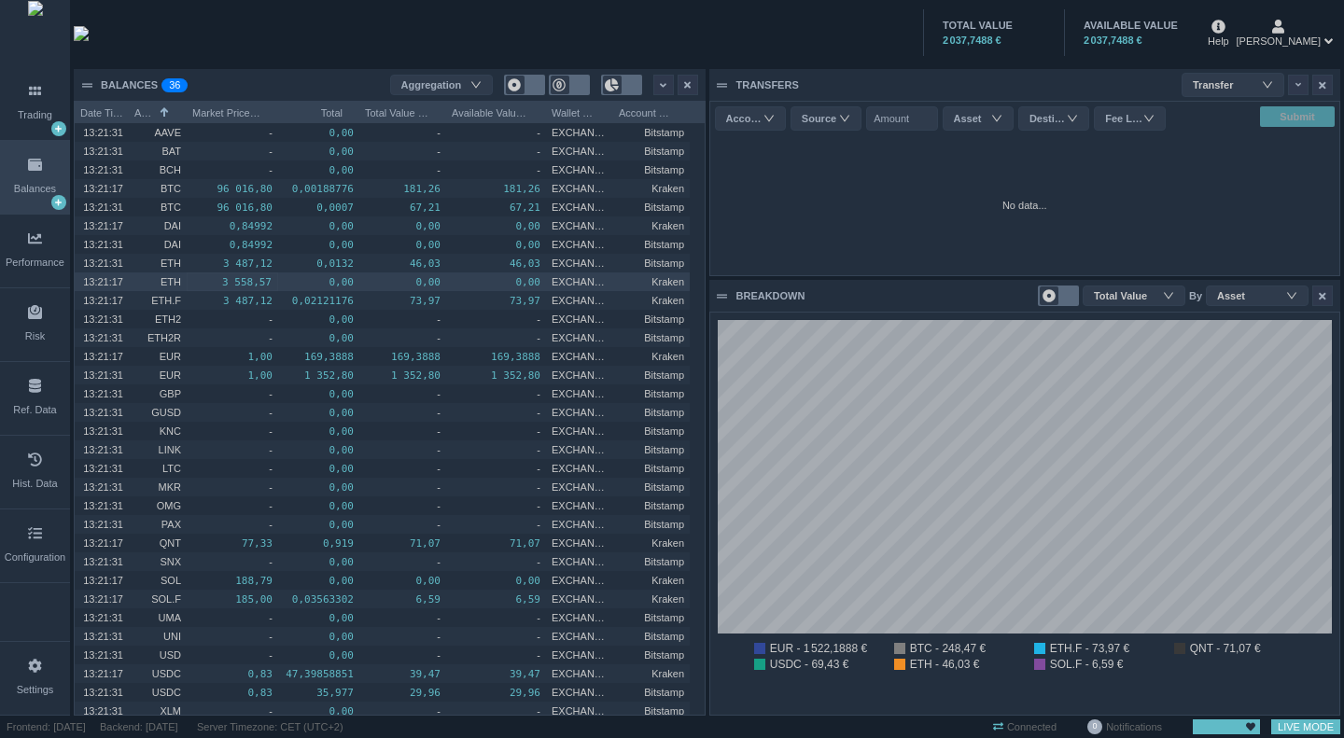
click at [241, 281] on pre "3 558,57" at bounding box center [232, 282] width 78 height 21
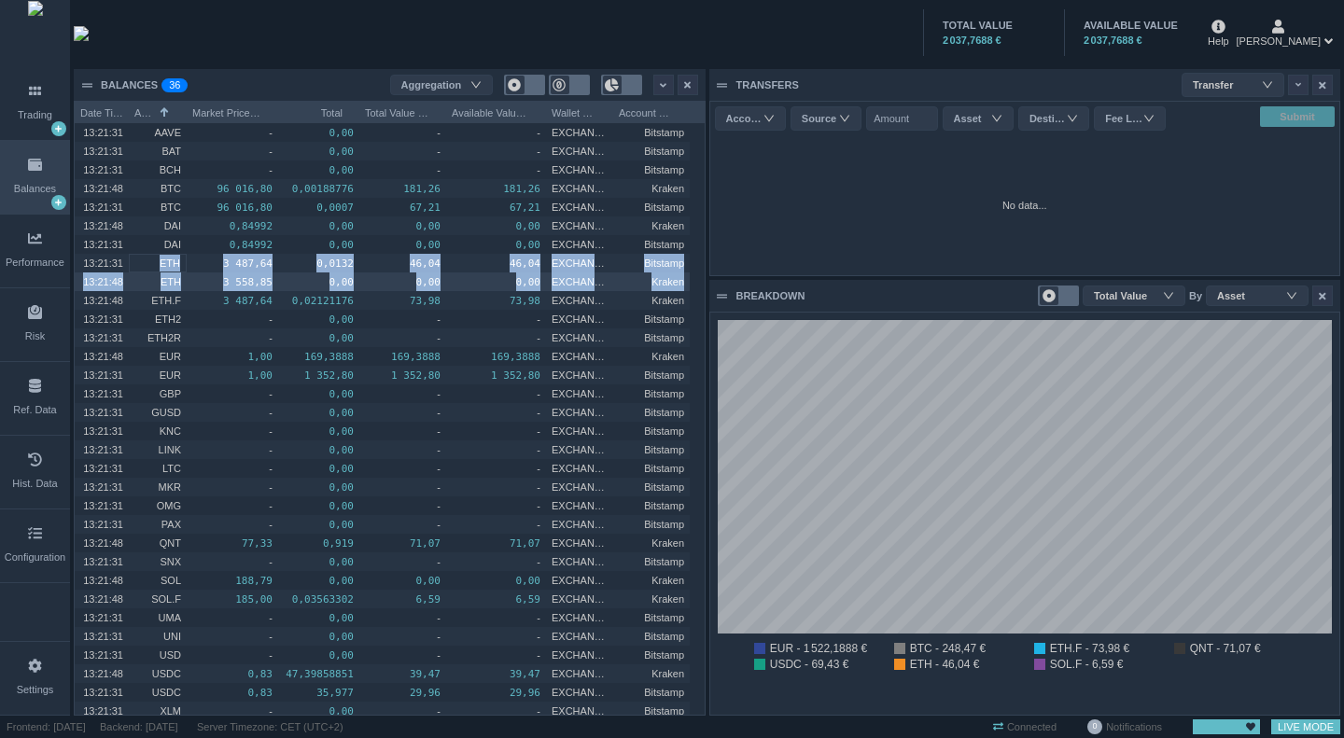
drag, startPoint x: 159, startPoint y: 266, endPoint x: 685, endPoint y: 285, distance: 526.9
click at [684, 285] on div "13:21:31 AAVE - 0,00 - - EXCHANGE Bitstamp 13:21:31 BAT - 0,00 - - EXCHANGE Bit…" at bounding box center [382, 459] width 615 height 672
click at [685, 285] on div "Kraken" at bounding box center [651, 282] width 77 height 19
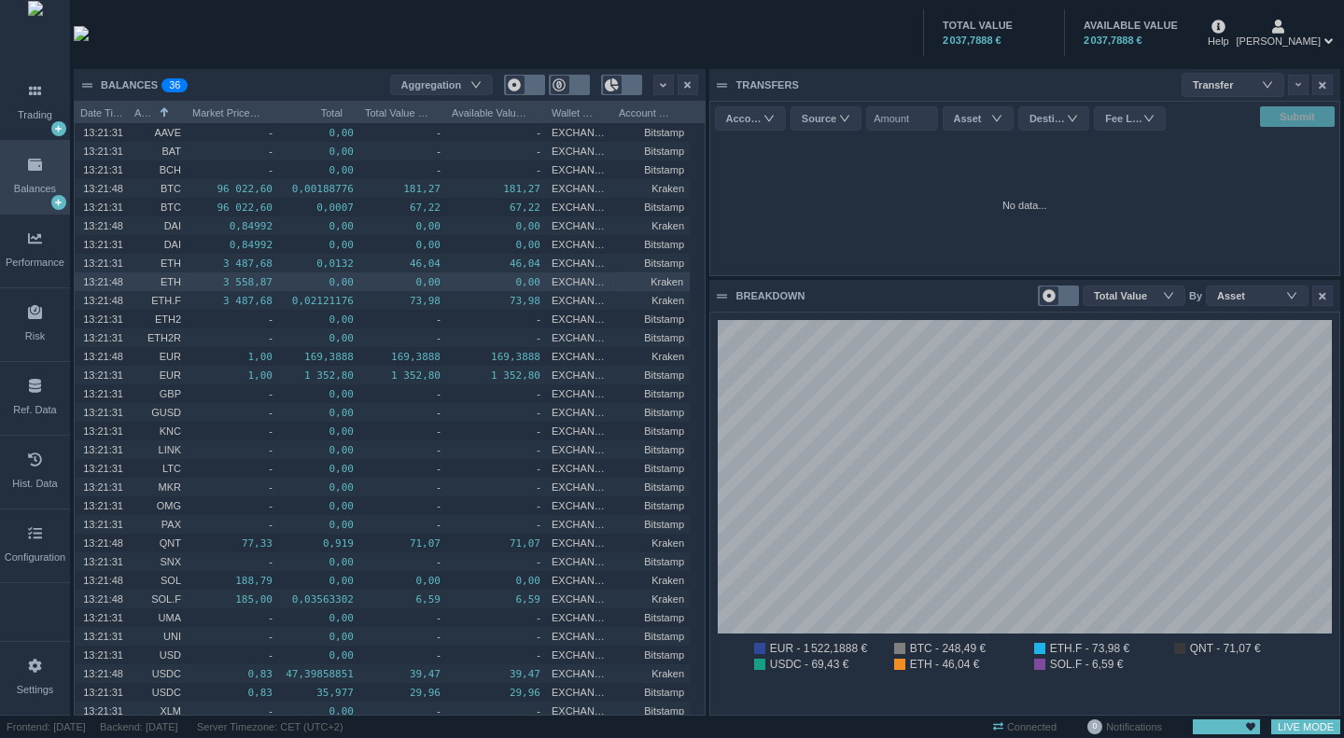
click at [457, 287] on pre "0,00" at bounding box center [496, 282] width 89 height 21
drag, startPoint x: 183, startPoint y: 284, endPoint x: 557, endPoint y: 282, distance: 374.4
click at [557, 282] on div "13:21:48 ETH 3 558,87 0,00 0,00 0,00 EXCHANGE Kraken" at bounding box center [382, 282] width 615 height 19
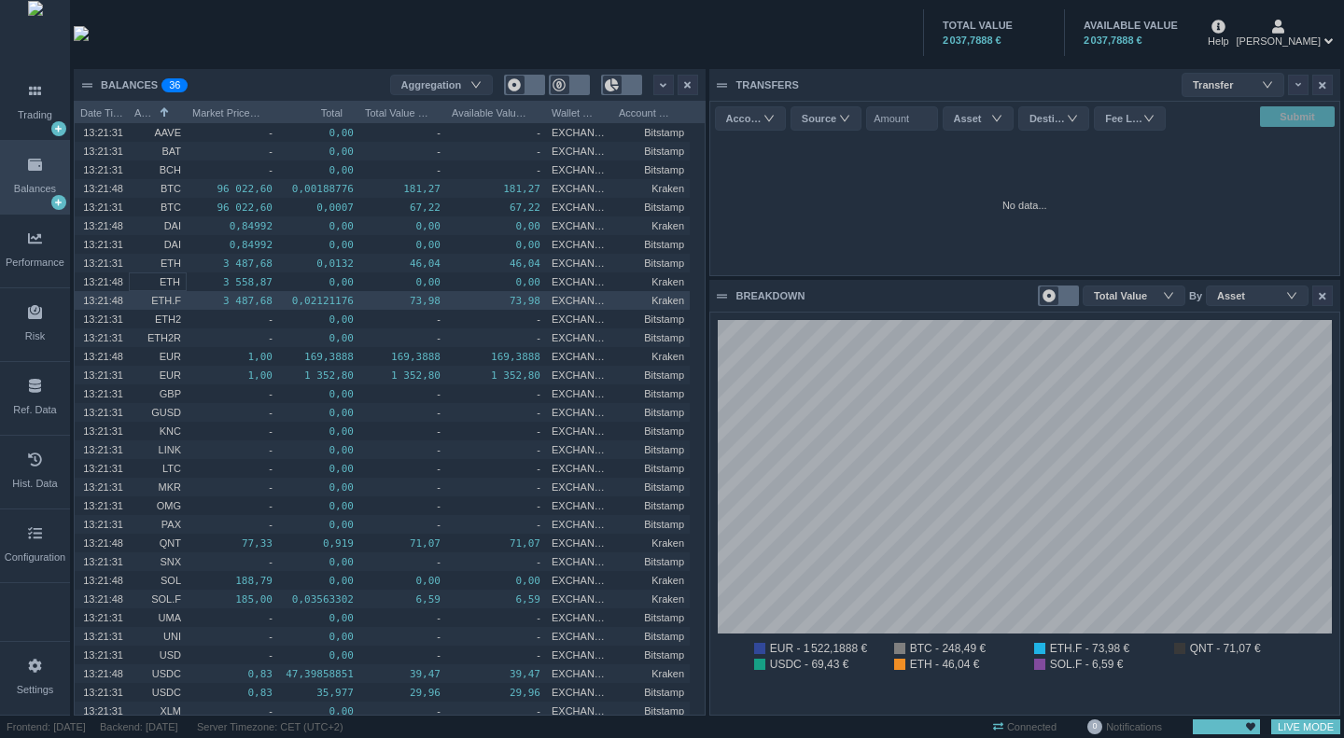
click at [178, 303] on span "ETH.F" at bounding box center [166, 300] width 30 height 11
click at [178, 303] on span "ETH.F" at bounding box center [165, 300] width 30 height 11
click at [168, 297] on span "ETH.F" at bounding box center [165, 300] width 30 height 11
drag, startPoint x: 168, startPoint y: 297, endPoint x: 155, endPoint y: 300, distance: 13.4
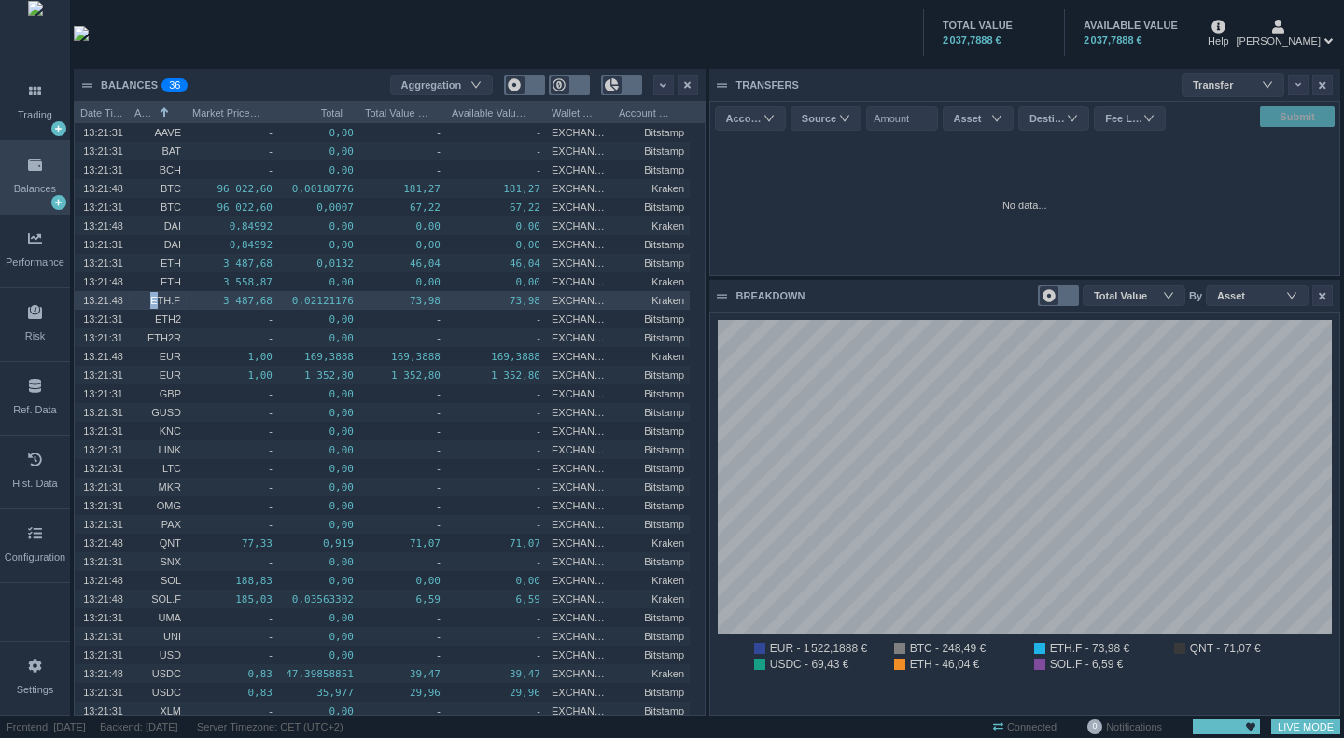
click at [155, 300] on span "ETH.F" at bounding box center [165, 300] width 30 height 11
drag, startPoint x: 155, startPoint y: 300, endPoint x: 188, endPoint y: 300, distance: 32.7
click at [188, 300] on div "13:21:48 ETH.F 3 487,68 0,02121176 73,98 73,98 EXCHANGE Kraken" at bounding box center [382, 300] width 615 height 19
click at [188, 300] on div "3 487,68" at bounding box center [232, 300] width 91 height 19
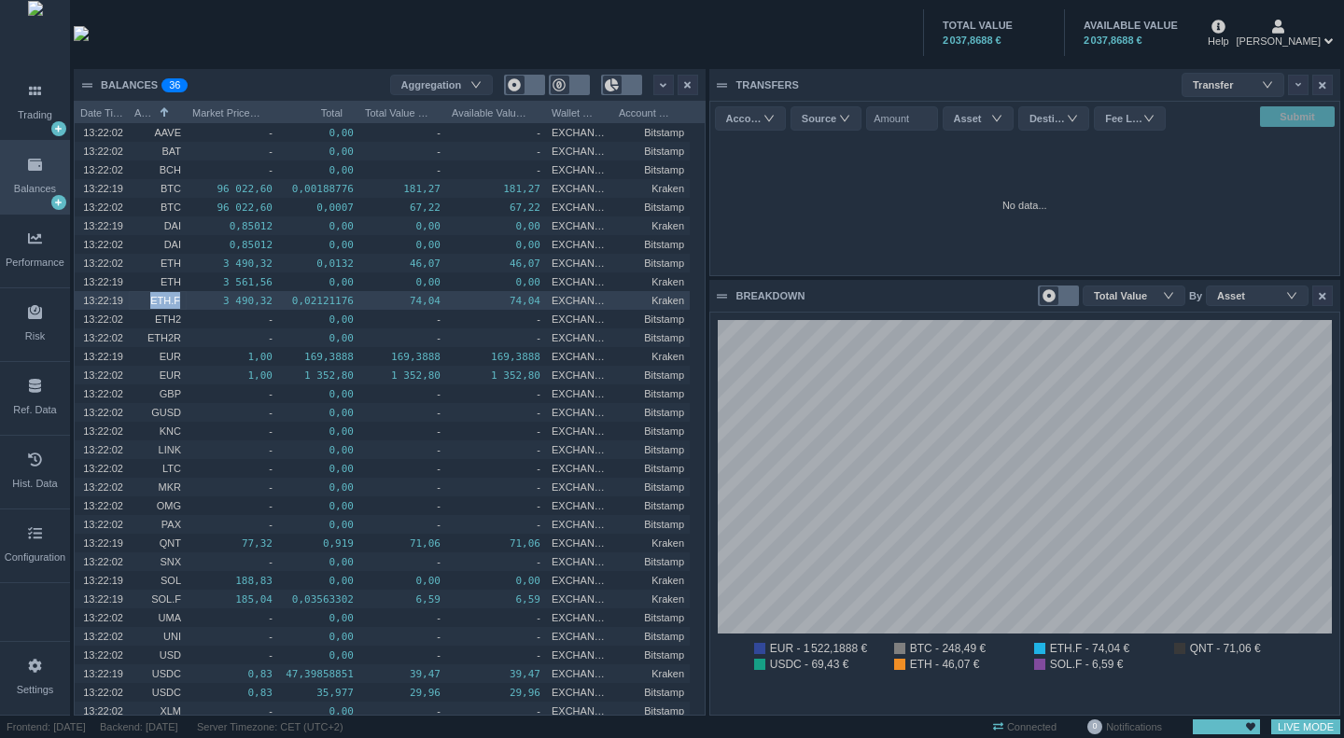
drag, startPoint x: 150, startPoint y: 301, endPoint x: 180, endPoint y: 300, distance: 29.9
click at [180, 300] on div "ETH.F" at bounding box center [158, 300] width 58 height 19
click at [1086, 653] on li "ETH.F - 74,02 €" at bounding box center [1094, 648] width 121 height 11
drag, startPoint x: 1066, startPoint y: 646, endPoint x: 1078, endPoint y: 649, distance: 12.5
click at [1078, 649] on li "ETH.F - 74,02 €" at bounding box center [1094, 648] width 121 height 11
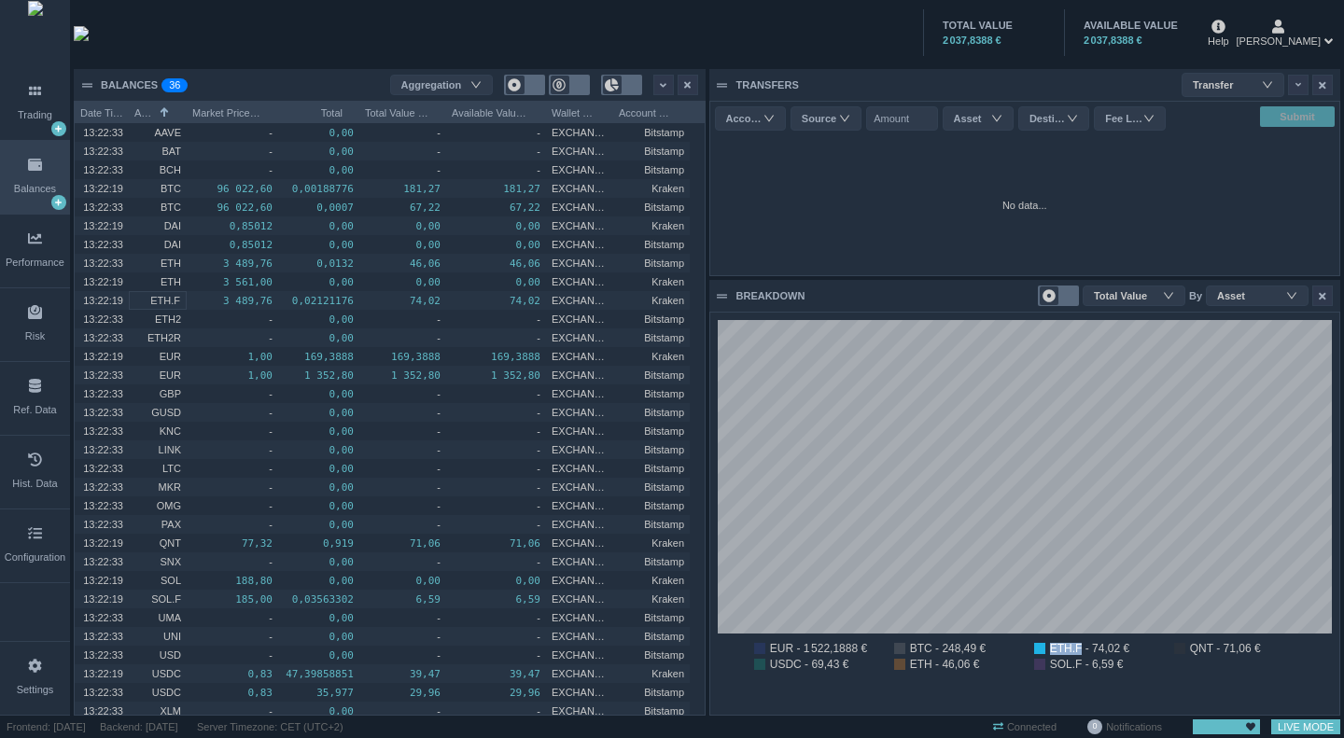
copy li "ETH.F"
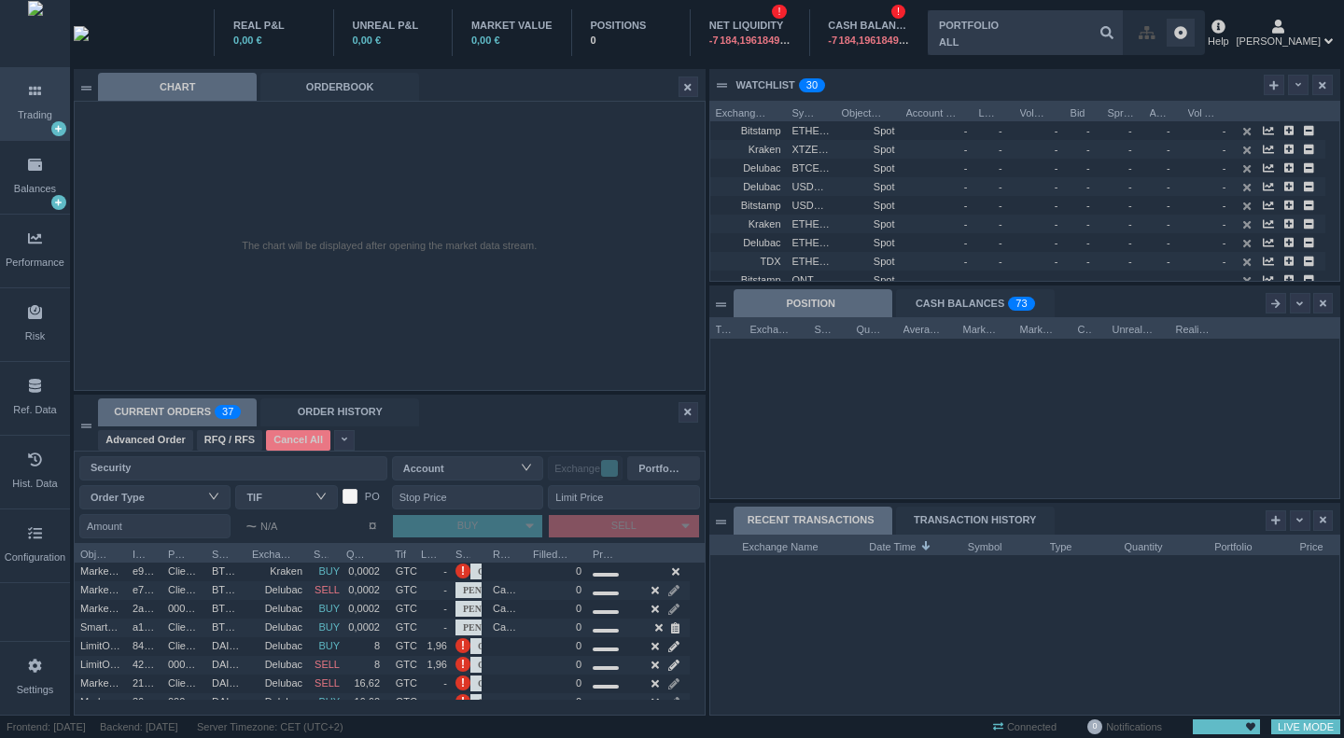
scroll to position [179, 629]
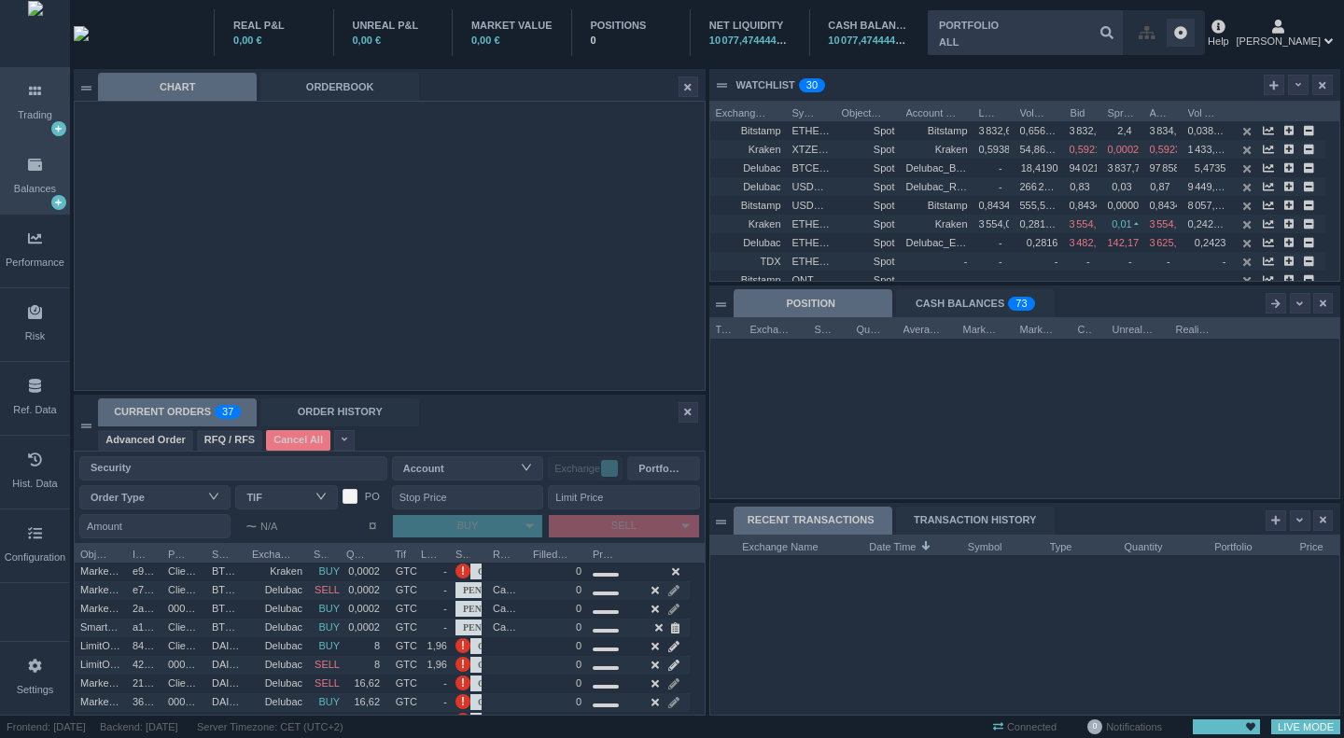
click at [9, 192] on div "Balances" at bounding box center [35, 177] width 70 height 73
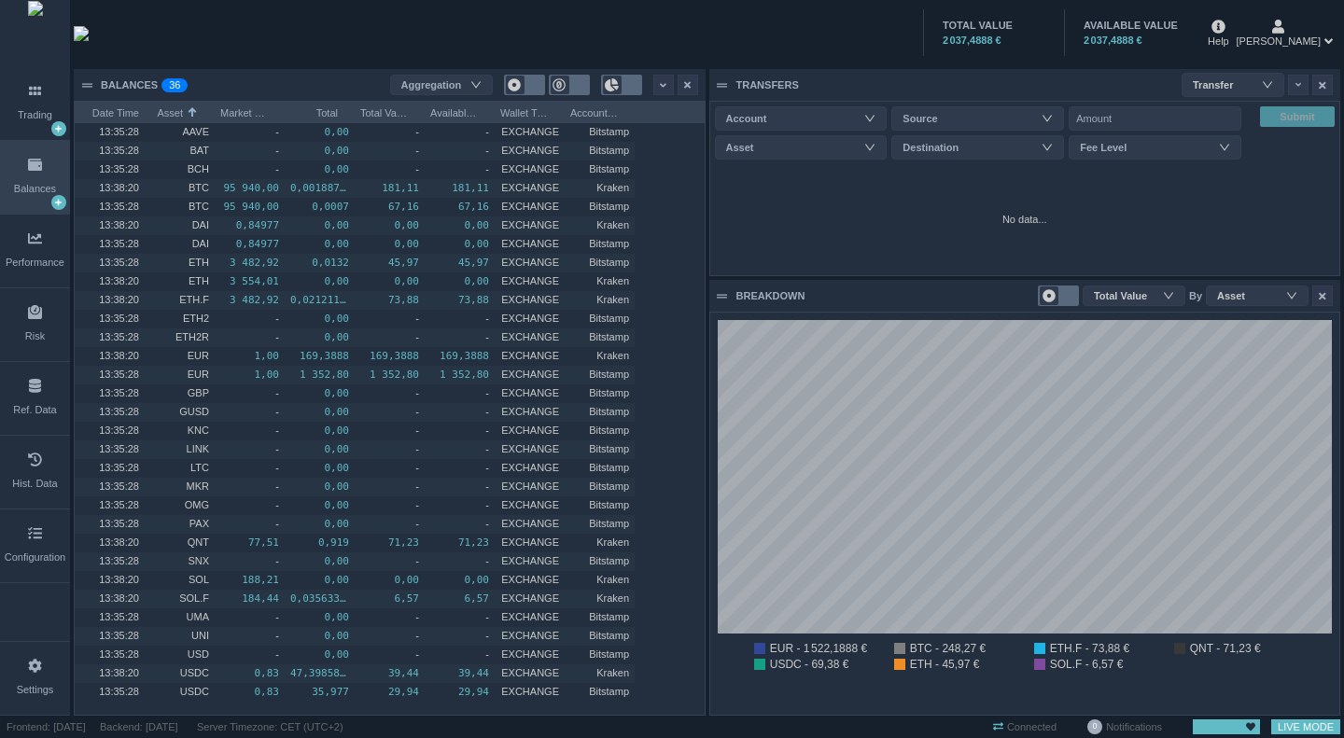
scroll to position [402, 629]
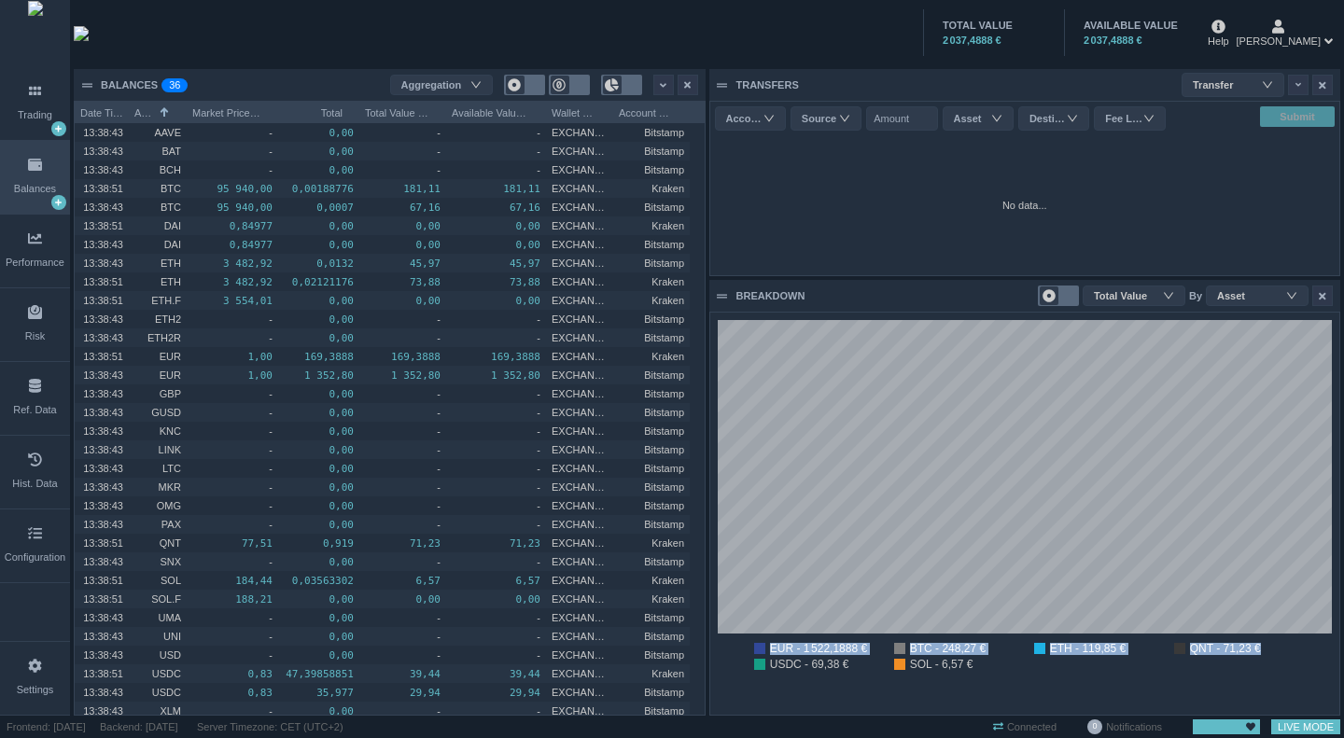
drag, startPoint x: 741, startPoint y: 649, endPoint x: 1263, endPoint y: 667, distance: 522.2
click at [1263, 667] on ul "EUR - 1 522,1888 € BTC - 248,27 € ETH - 119,85 € QNT - 71,23 € USDC - 69,38 € S…" at bounding box center [1025, 659] width 615 height 32
click at [1261, 667] on ul "EUR - 1 522,1888 € BTC - 248,27 € ETH - 119,85 € QNT - 71,23 € USDC - 69,38 € S…" at bounding box center [1025, 659] width 615 height 32
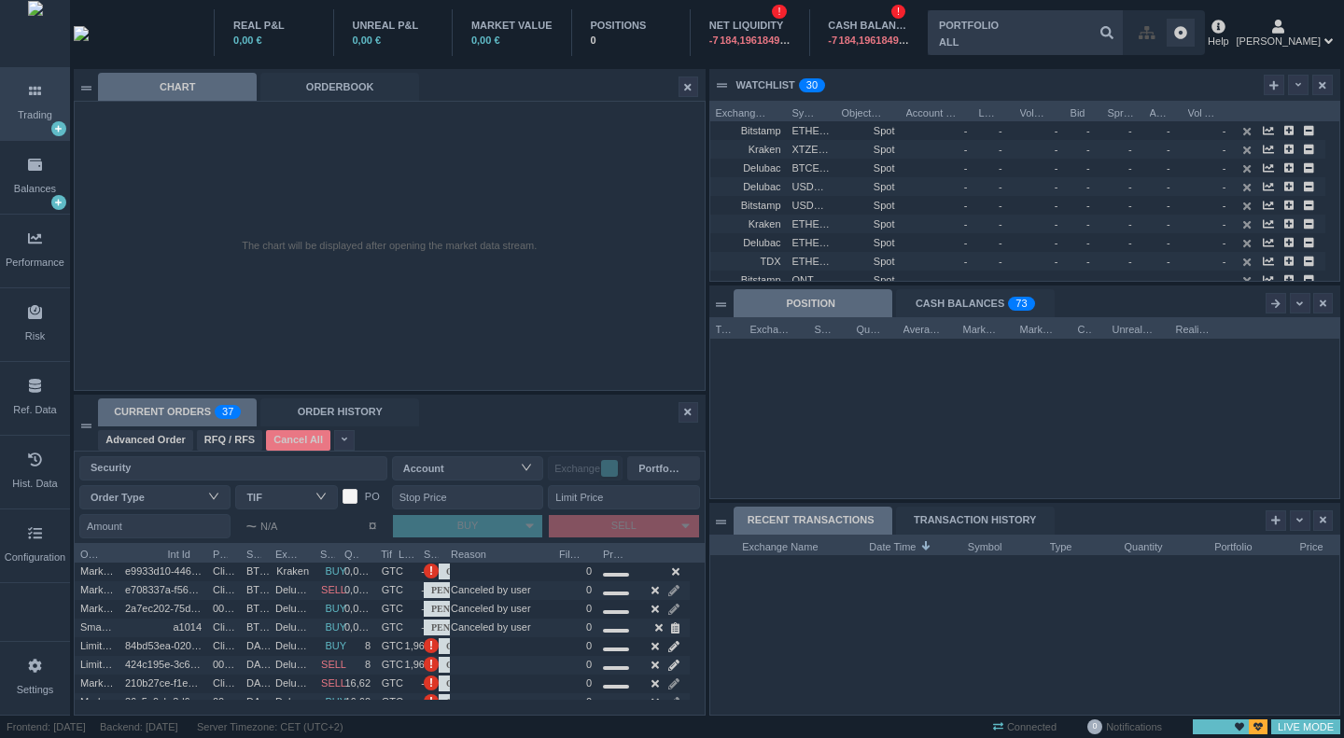
scroll to position [196, 629]
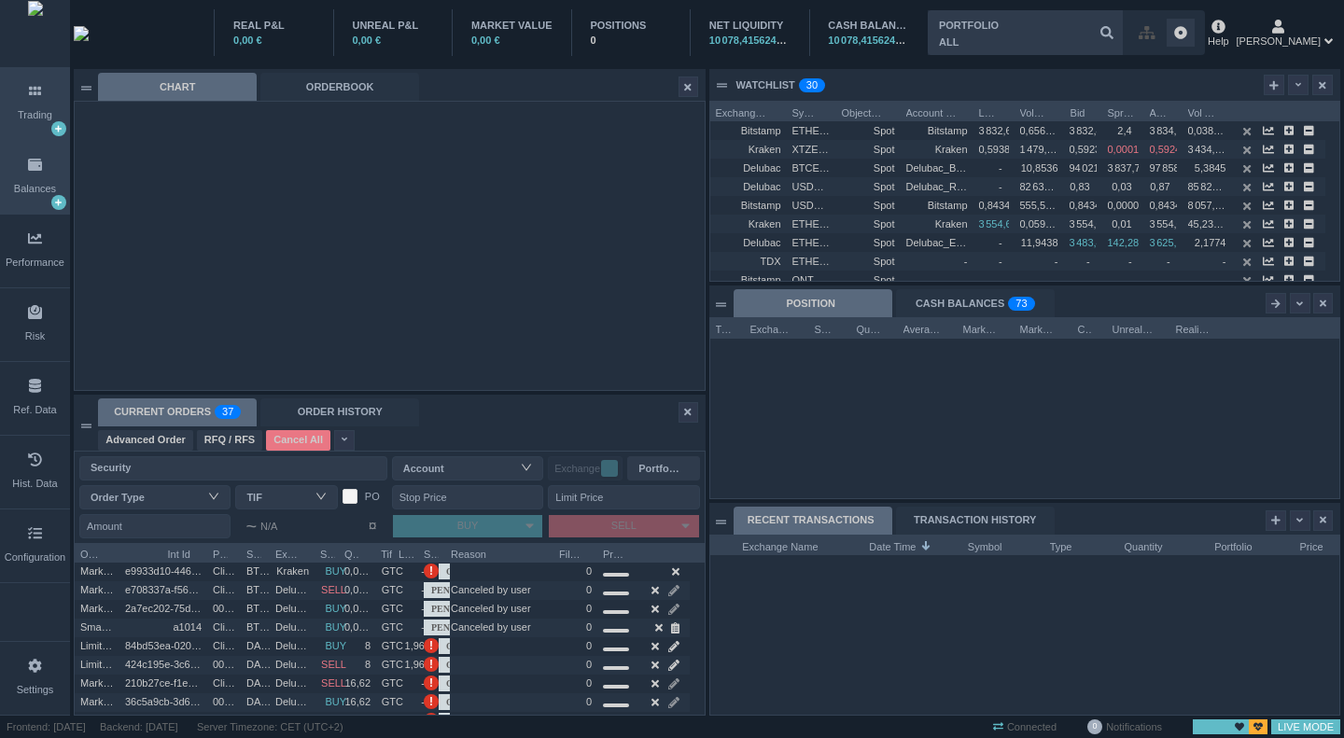
click at [25, 203] on div "Balances" at bounding box center [35, 177] width 70 height 73
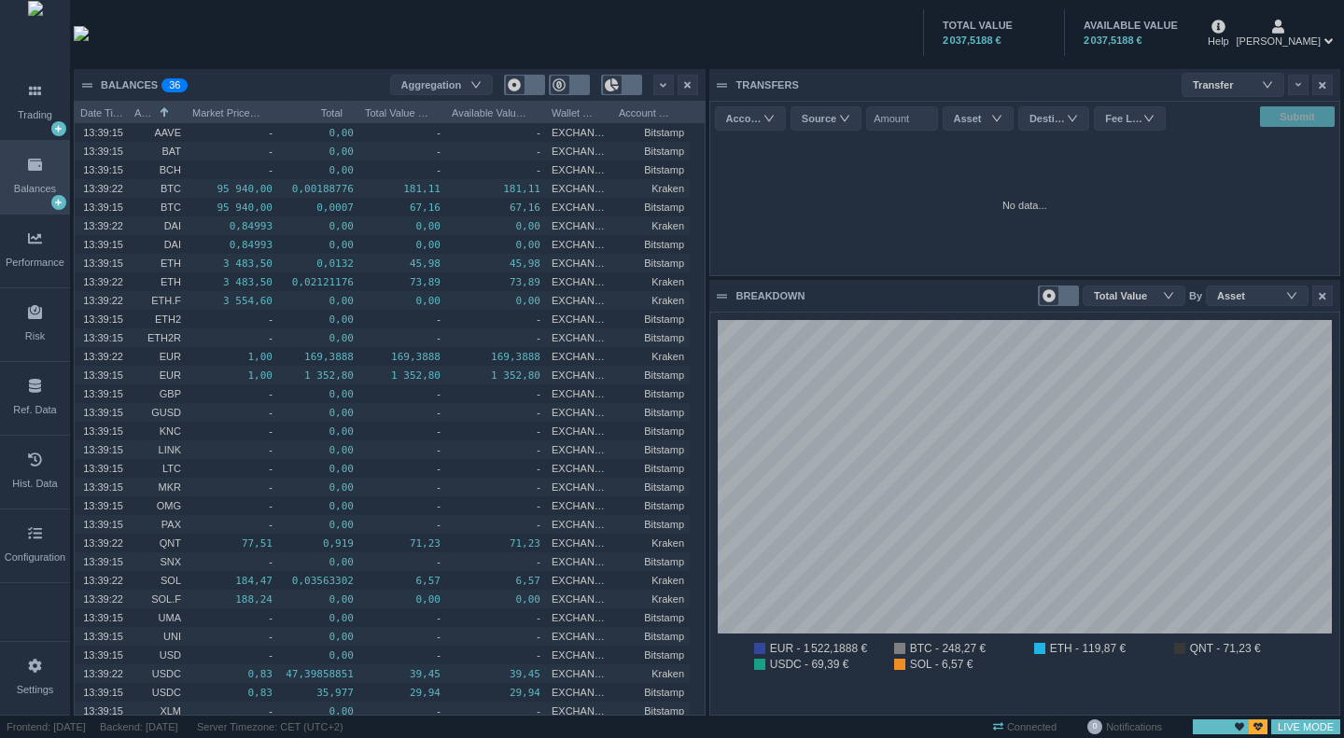
scroll to position [402, 629]
drag, startPoint x: 292, startPoint y: 304, endPoint x: 501, endPoint y: 320, distance: 209.7
click at [506, 302] on div "13:40:24 ETH.F 3 554,59 0,00 0,00 0,00 EXCHANGE Kraken" at bounding box center [382, 300] width 615 height 19
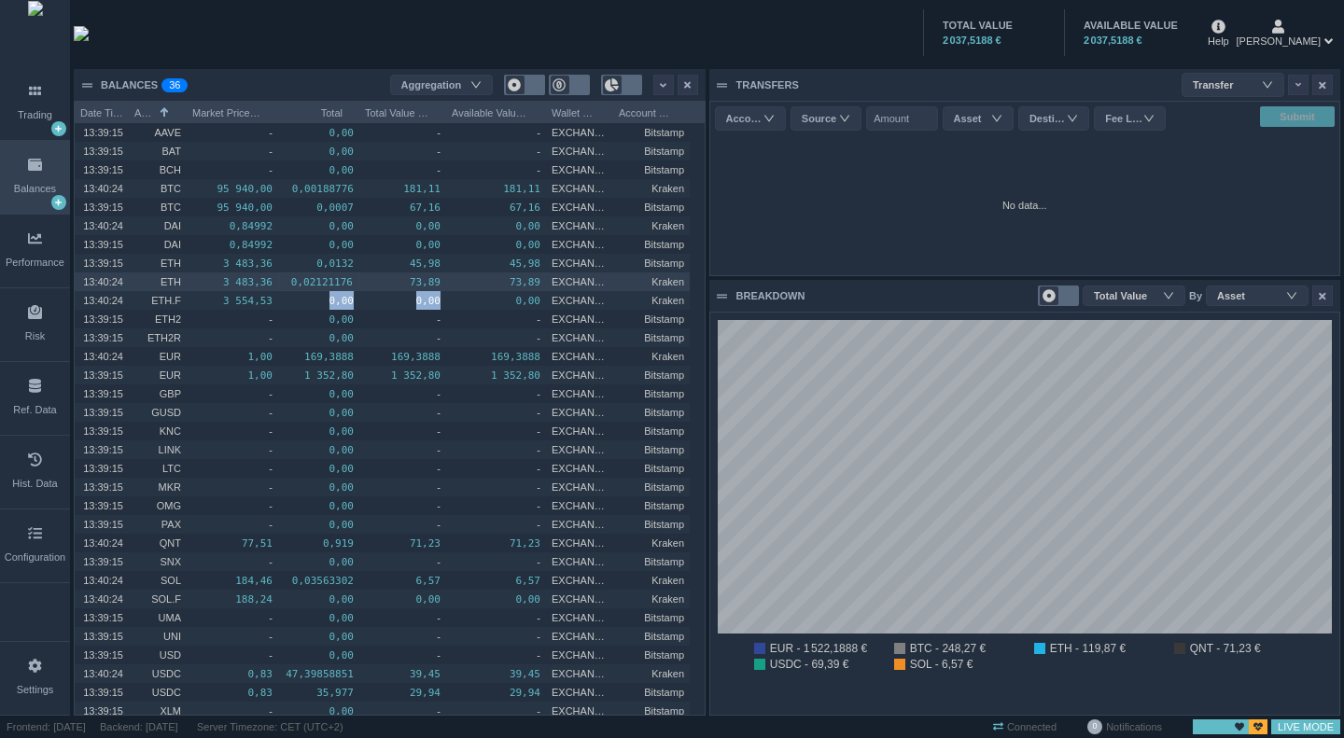
drag, startPoint x: 302, startPoint y: 278, endPoint x: 525, endPoint y: 284, distance: 223.2
click at [525, 284] on div "13:40:24 ETH 3 483,36 0,02121176 73,89 73,89 EXCHANGE Kraken" at bounding box center [382, 282] width 615 height 19
click at [668, 118] on span "Account Name" at bounding box center [646, 111] width 54 height 19
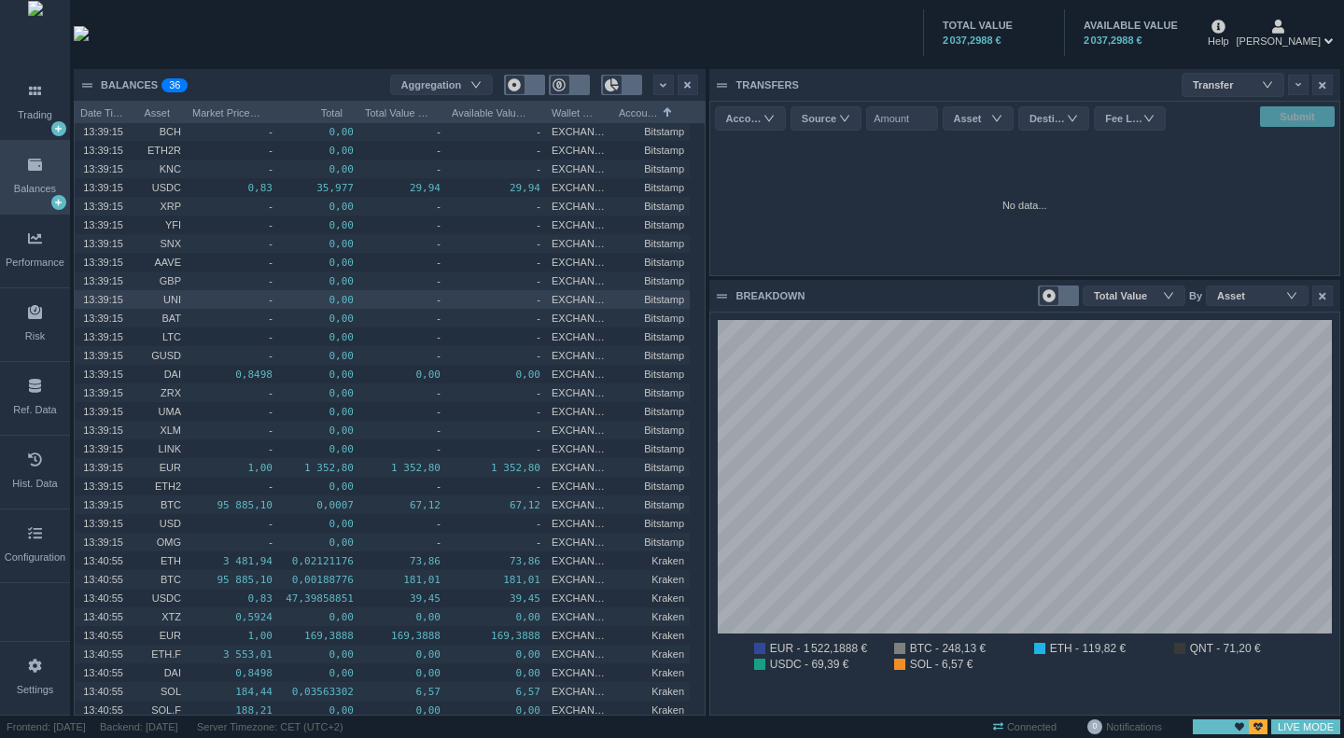
scroll to position [80, 0]
